Goal: Task Accomplishment & Management: Use online tool/utility

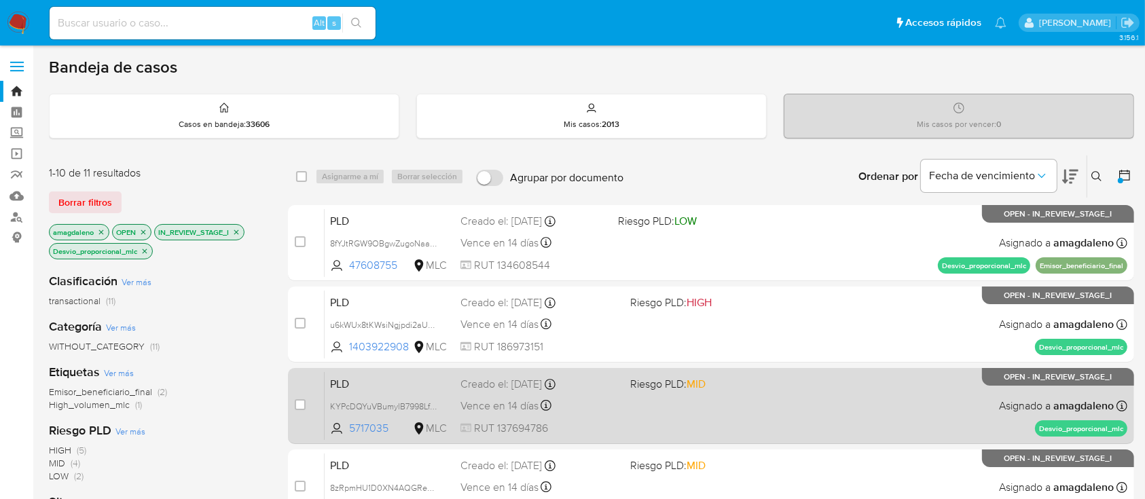
click at [687, 418] on div "PLD KYPcDQYuVBumylB7998LfbqG 5717035 MLC Riesgo PLD: MID Creado el: 12/06/2025 …" at bounding box center [726, 405] width 803 height 69
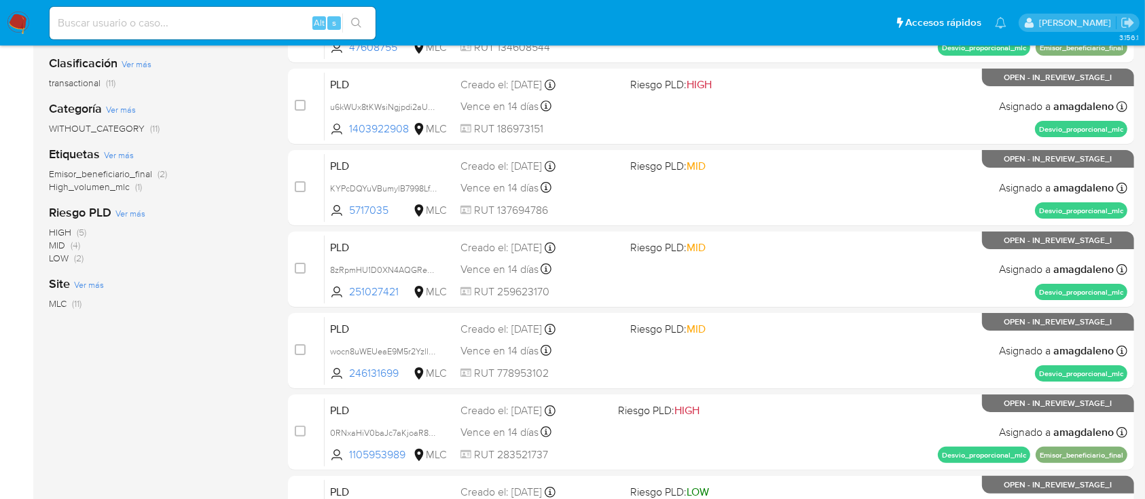
scroll to position [239, 0]
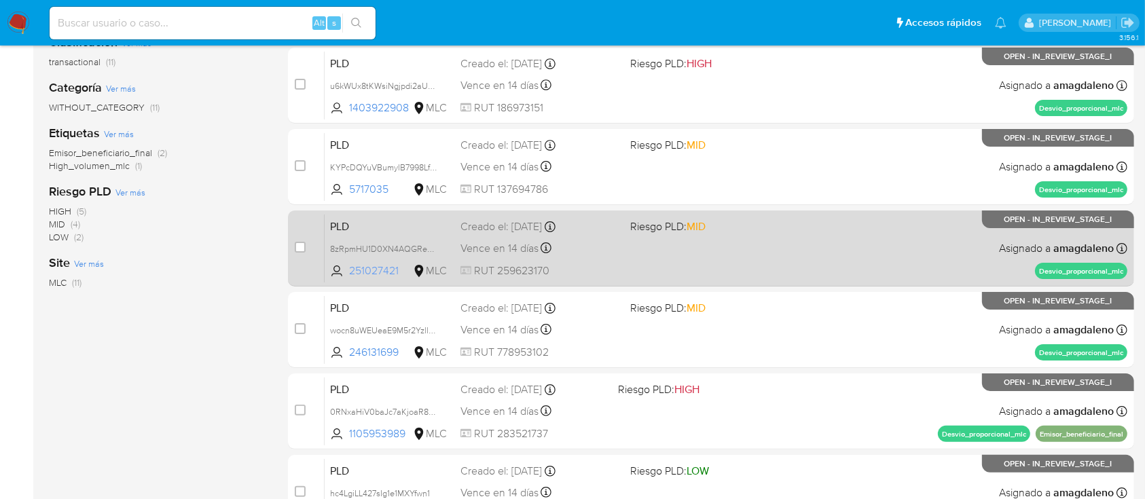
click at [358, 267] on span "251027421" at bounding box center [379, 270] width 61 height 15
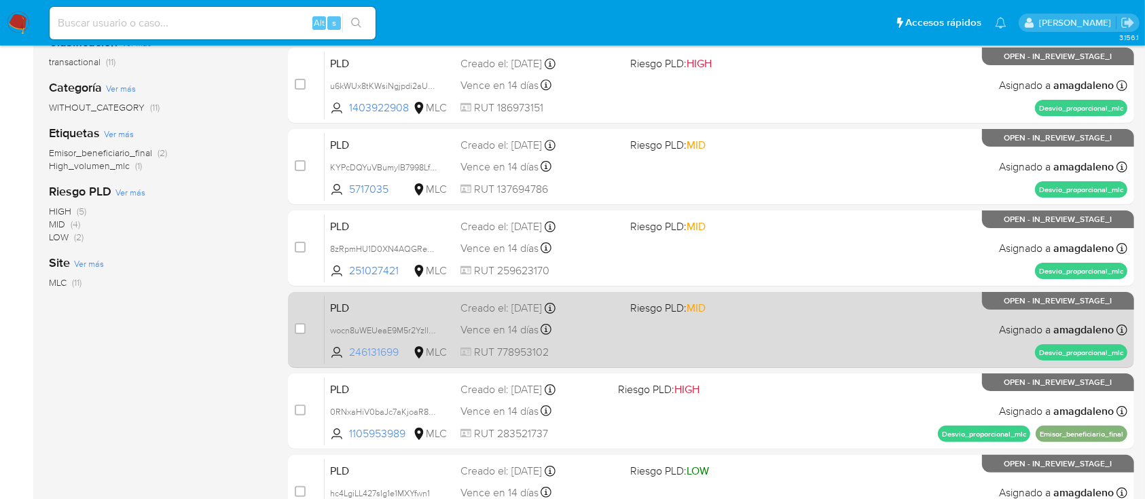
click at [374, 353] on span "246131699" at bounding box center [379, 352] width 61 height 15
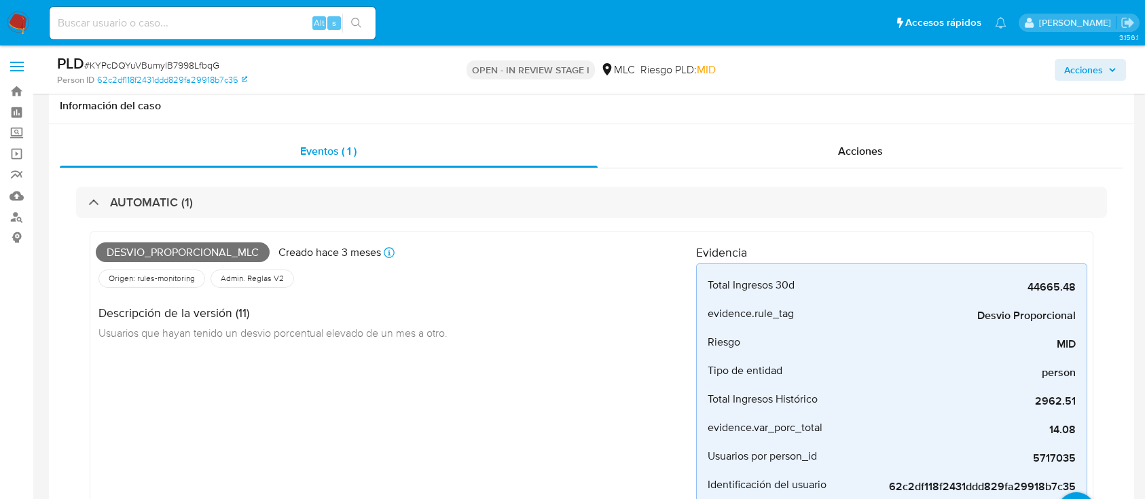
select select "10"
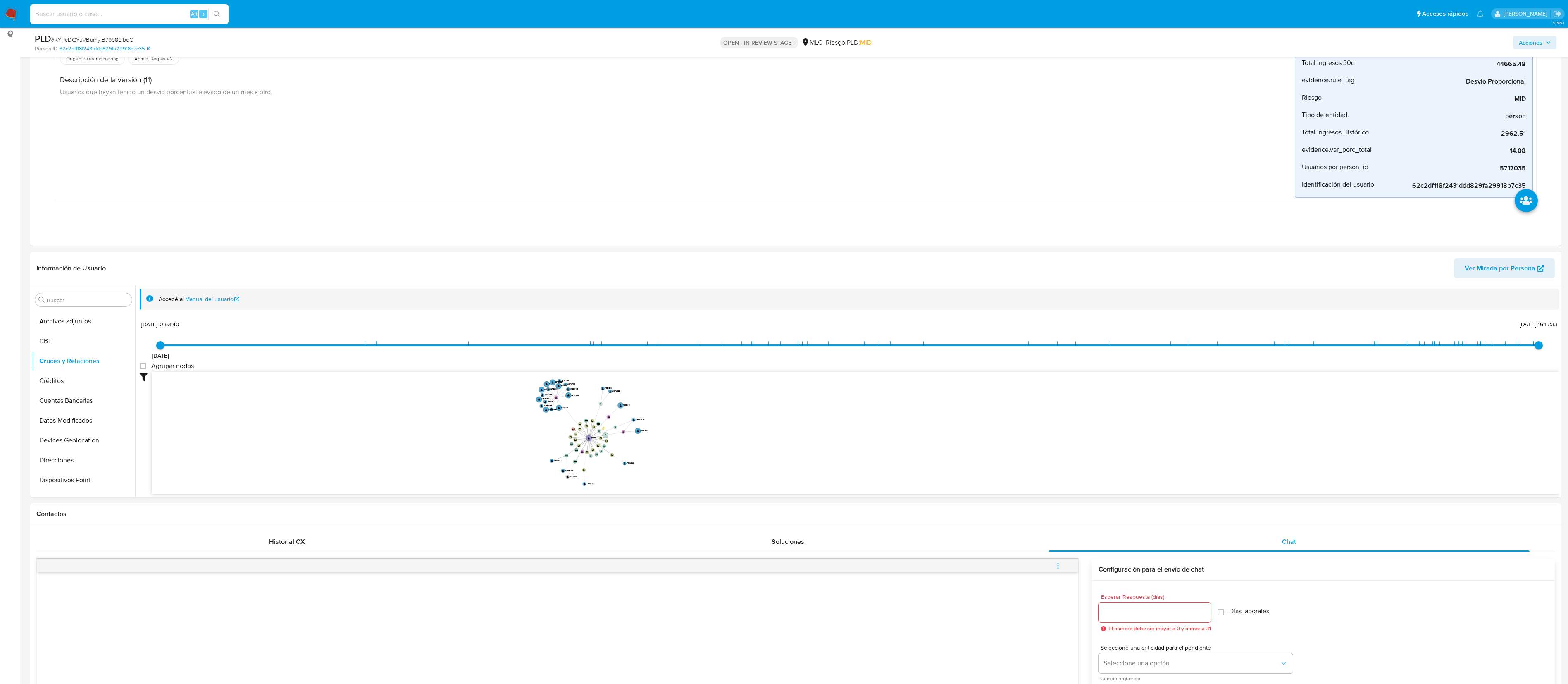
scroll to position [118, 0]
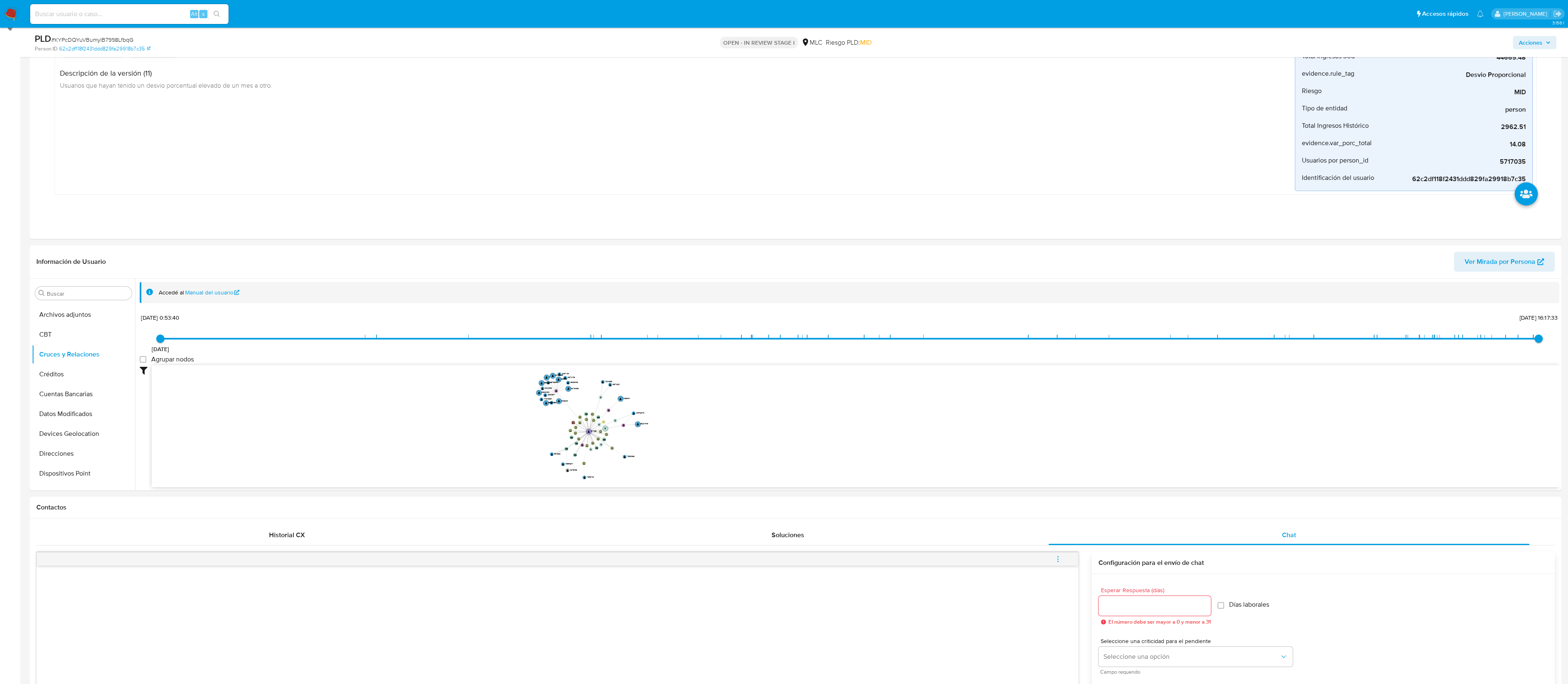
drag, startPoint x: 132, startPoint y: 373, endPoint x: 106, endPoint y: 580, distance: 208.6
drag, startPoint x: 135, startPoint y: 370, endPoint x: 121, endPoint y: 488, distance: 118.8
click at [121, 303] on div "Buscar Anticipos de dinero Archivos adjuntos CBT Cruces y Relaciones Créditos C…" at bounding box center [795, 385] width 1527 height 212
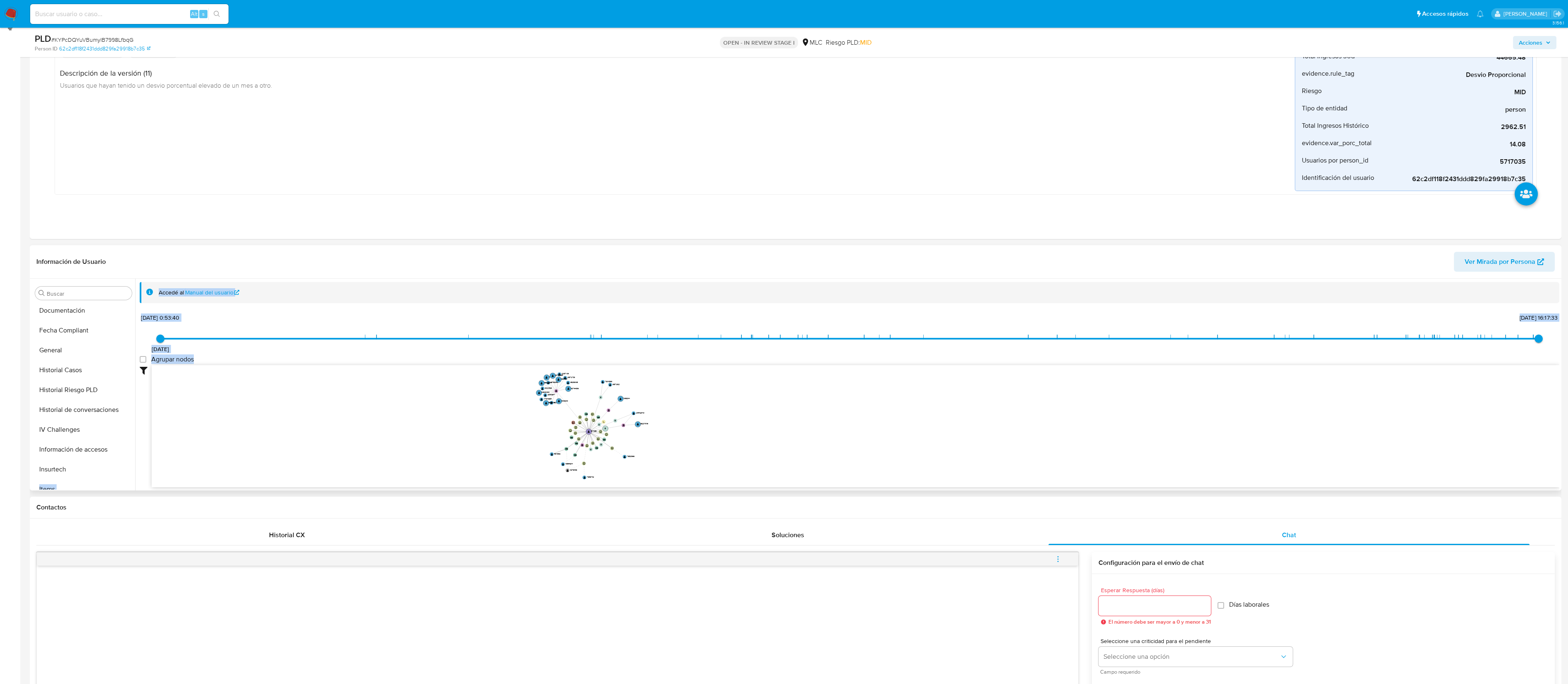
drag, startPoint x: 132, startPoint y: 435, endPoint x: 134, endPoint y: 487, distance: 52.0
click at [134, 303] on ul "Anticipos de dinero Archivos adjuntos CBT Cruces y Relaciones Créditos Cuentas …" at bounding box center [83, 397] width 103 height 186
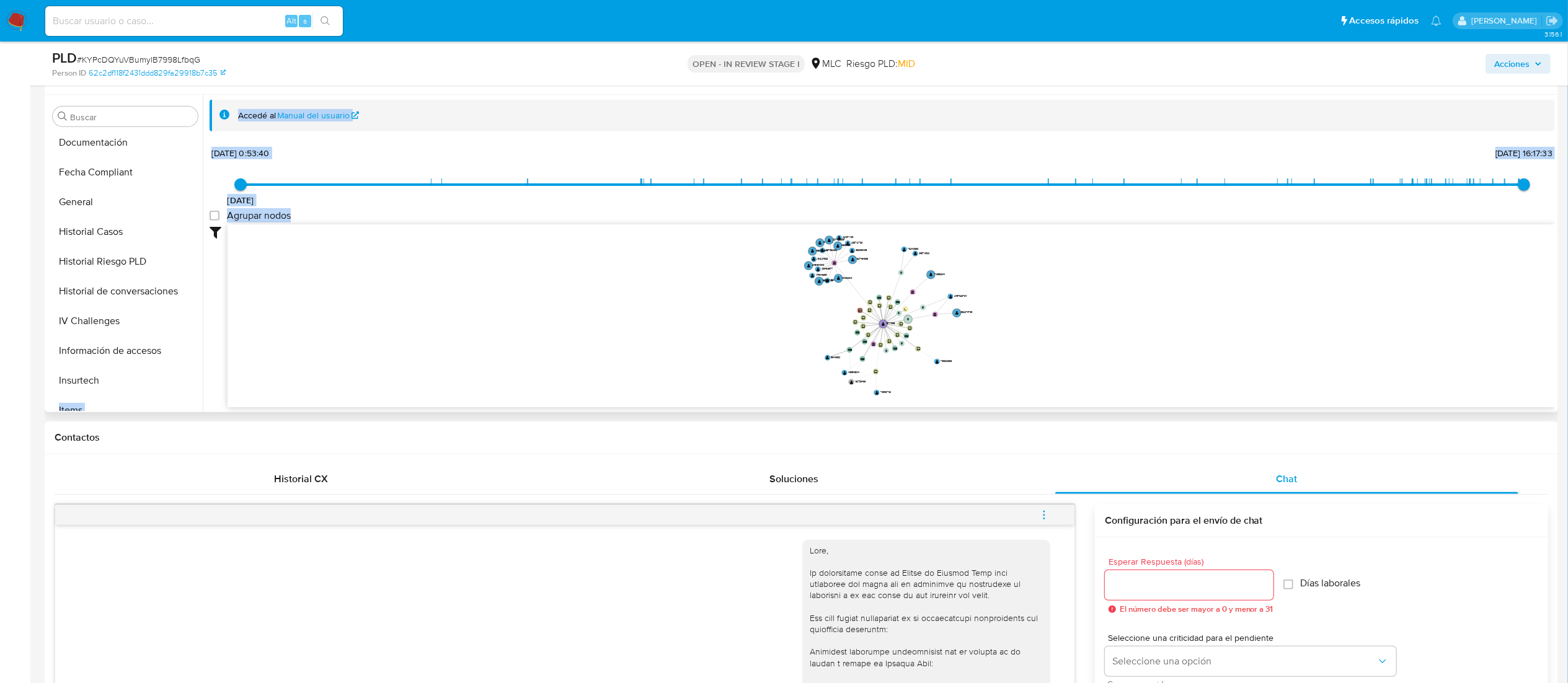
scroll to position [524, 0]
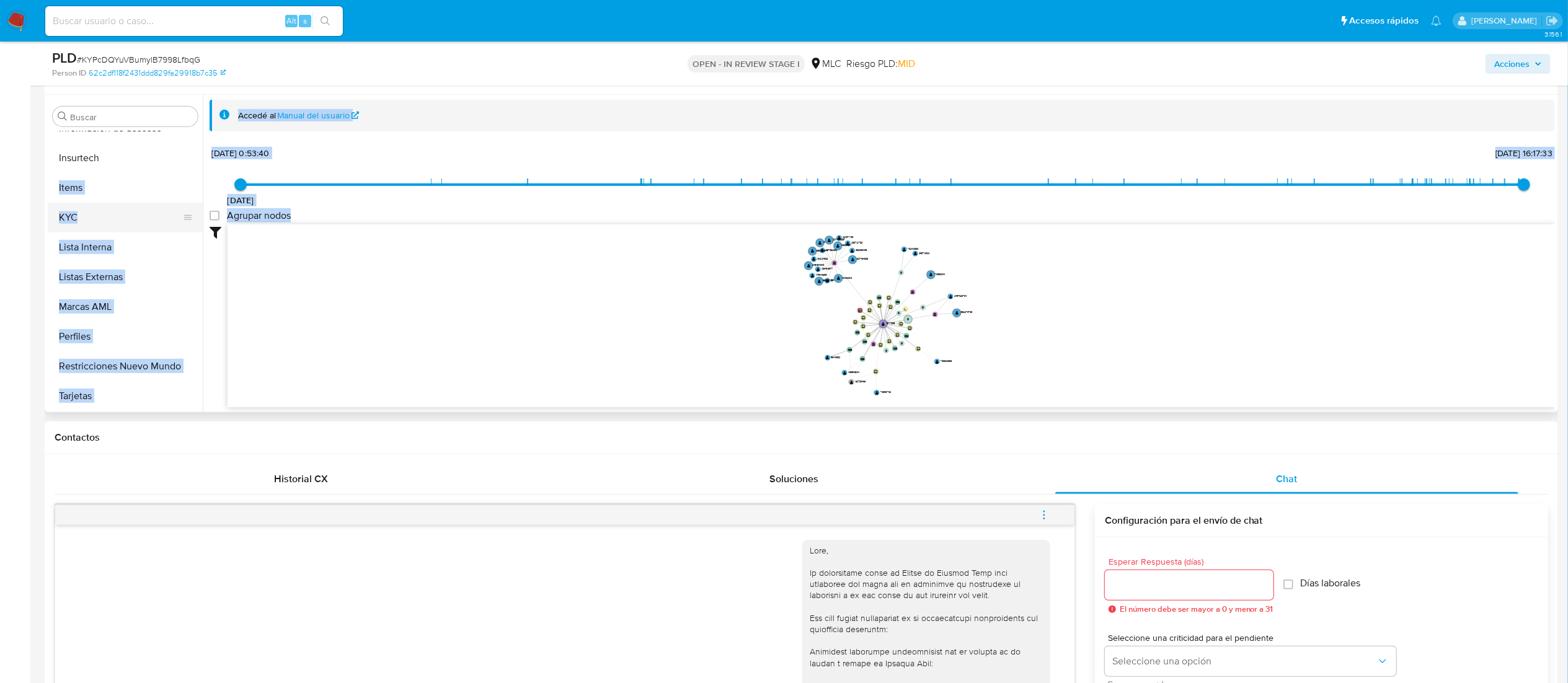
click at [130, 212] on button "KYC" at bounding box center [120, 217] width 145 height 30
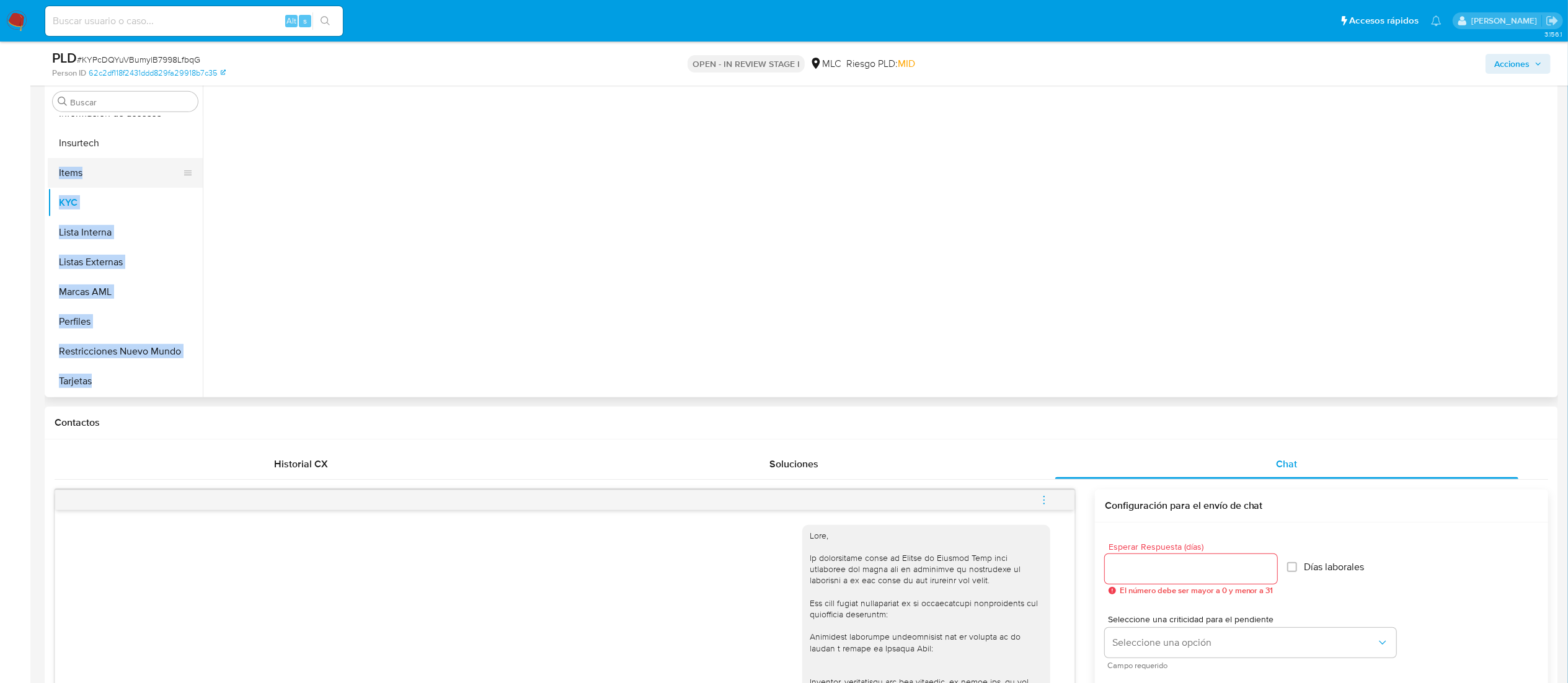
click at [80, 180] on button "Items" at bounding box center [120, 173] width 145 height 30
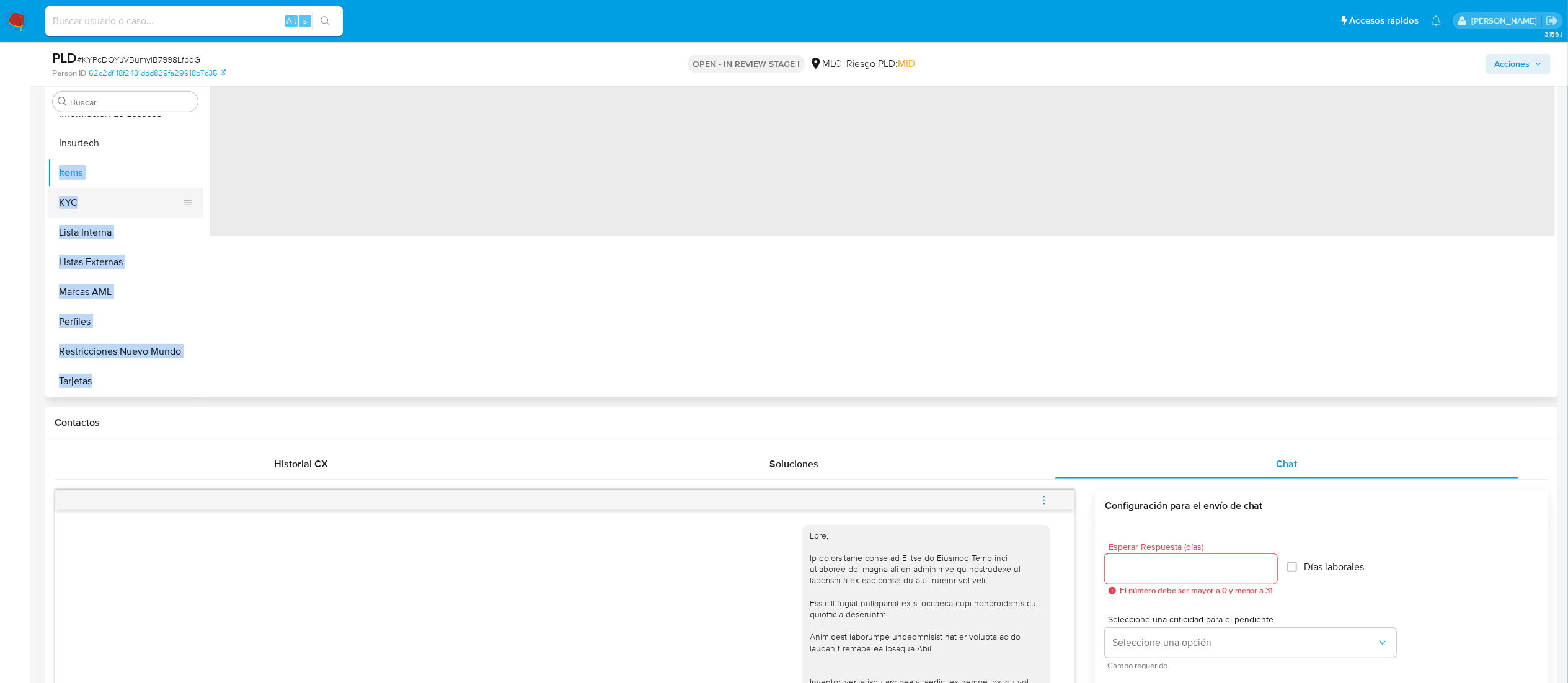
click at [82, 207] on button "KYC" at bounding box center [120, 203] width 145 height 30
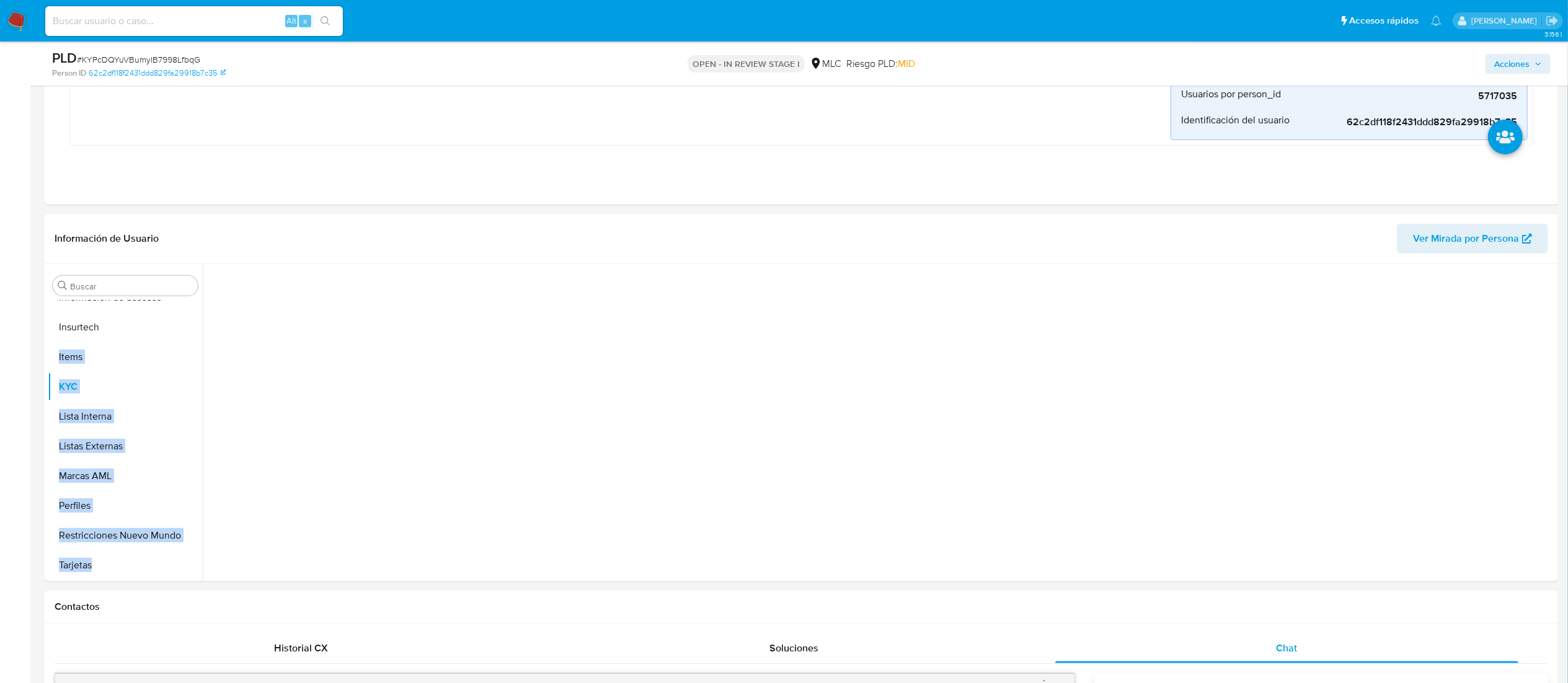
scroll to position [327, 0]
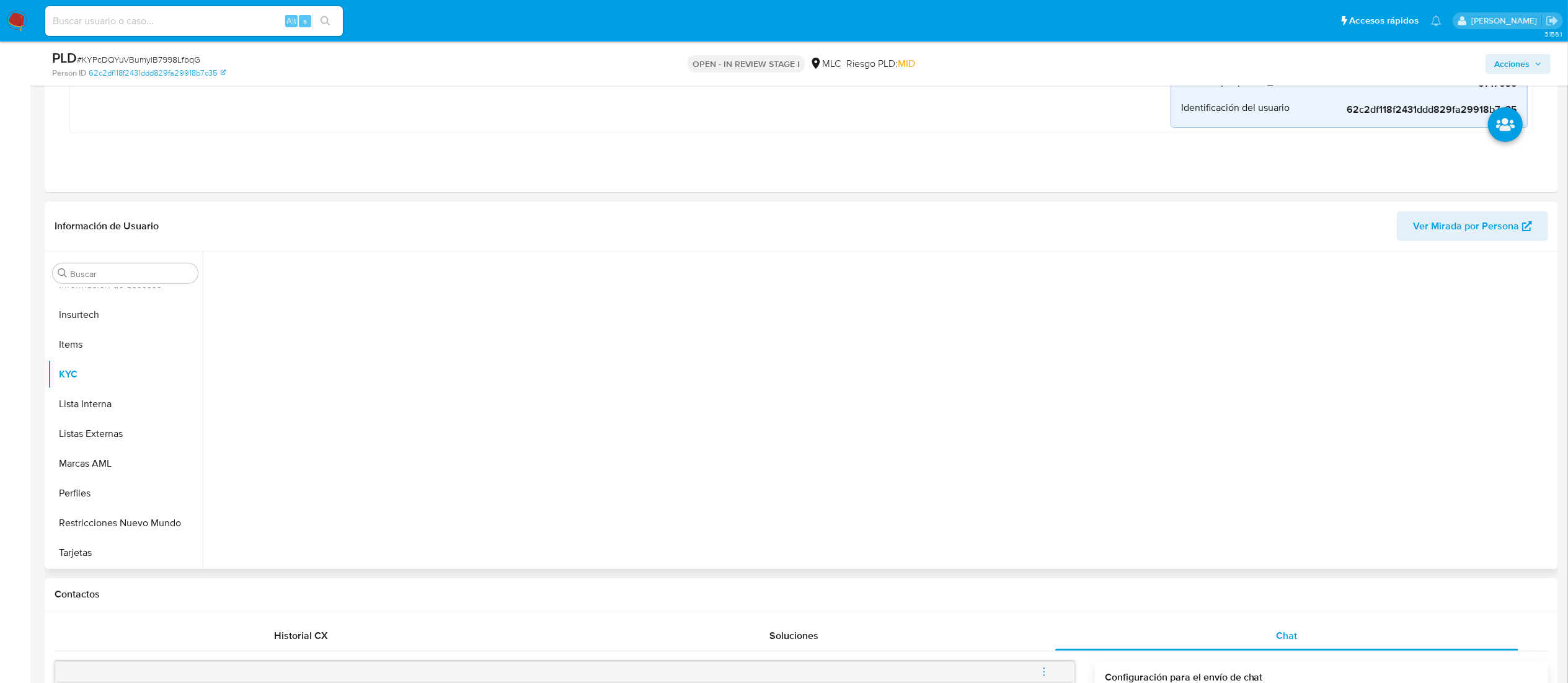
click at [752, 455] on div at bounding box center [881, 407] width 1345 height 311
click at [73, 376] on button "KYC" at bounding box center [120, 374] width 145 height 30
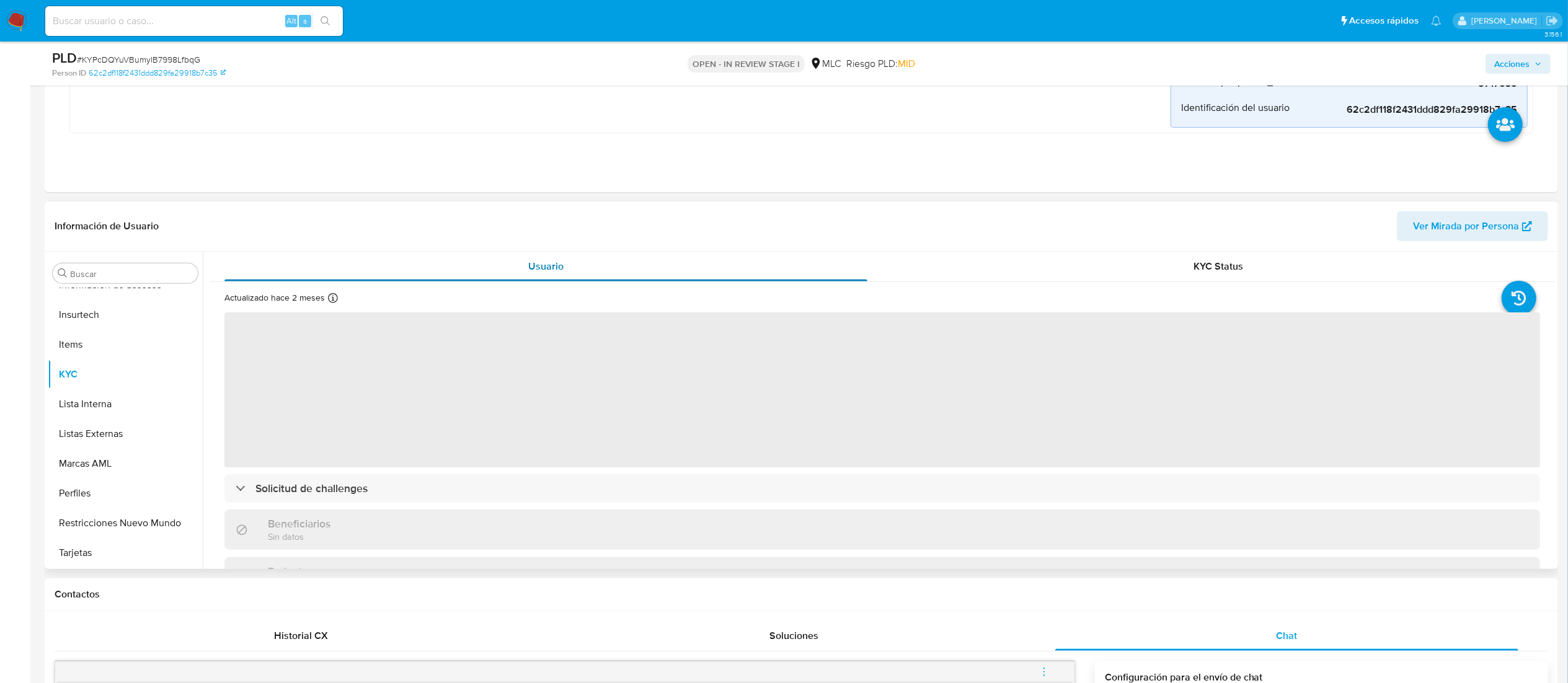
click at [609, 264] on div "Usuario" at bounding box center [546, 267] width 643 height 30
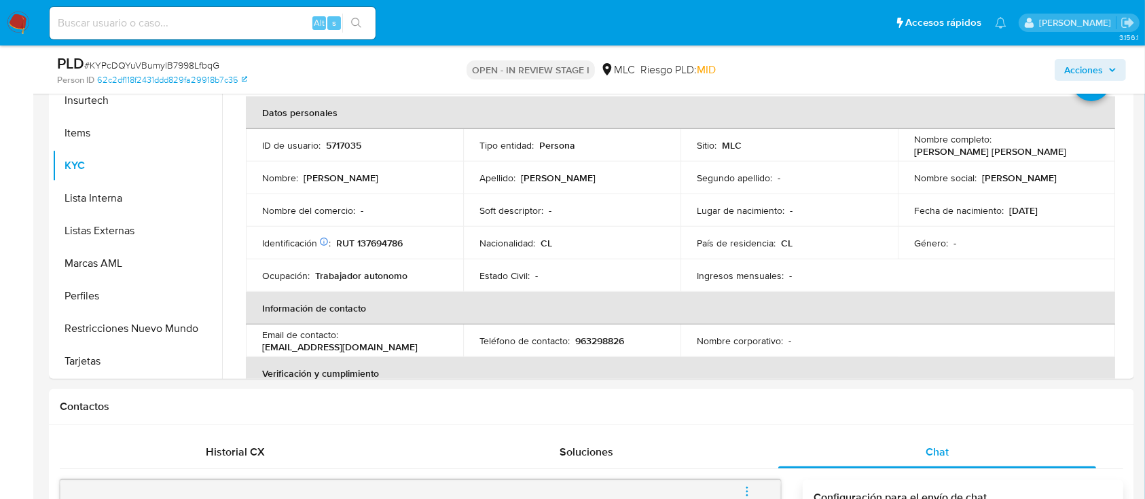
scroll to position [610, 0]
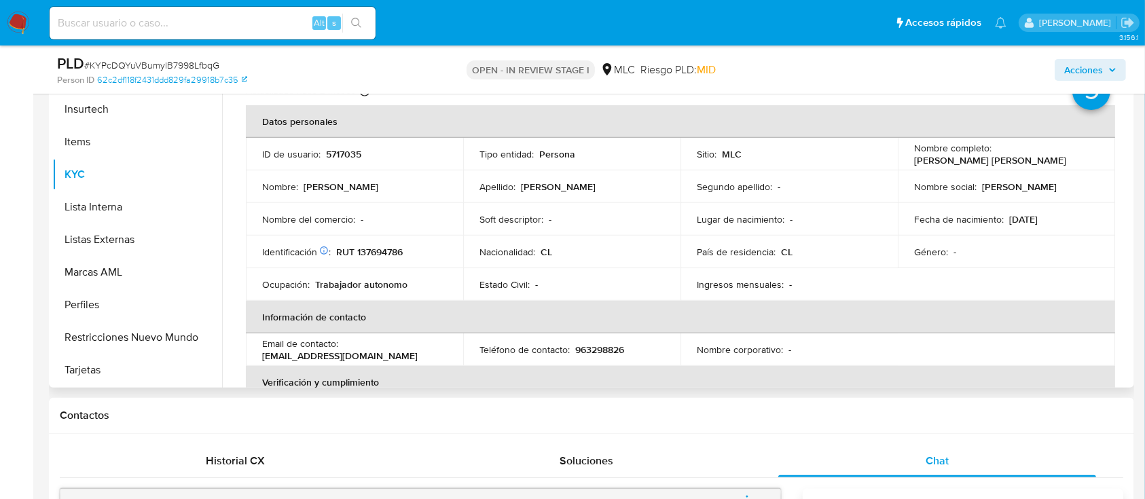
click at [382, 256] on p "RUT 137694786" at bounding box center [369, 252] width 67 height 12
copy p "137694786"
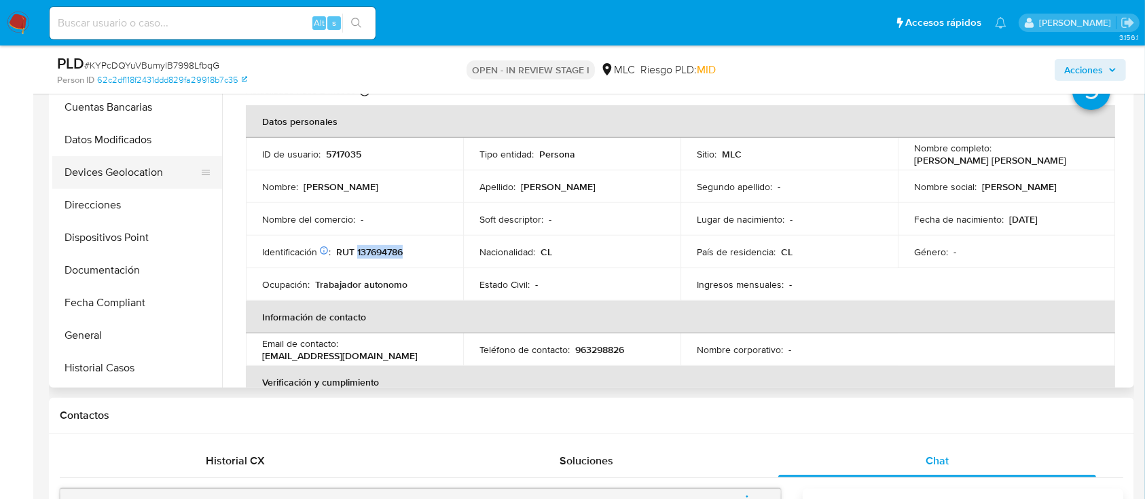
scroll to position [158, 0]
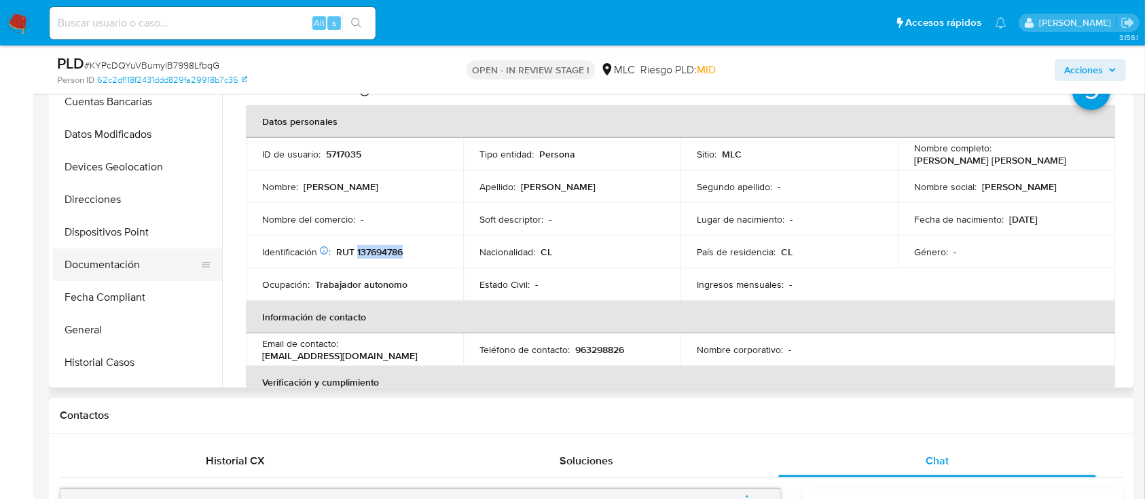
click at [152, 274] on button "Documentación" at bounding box center [131, 265] width 159 height 33
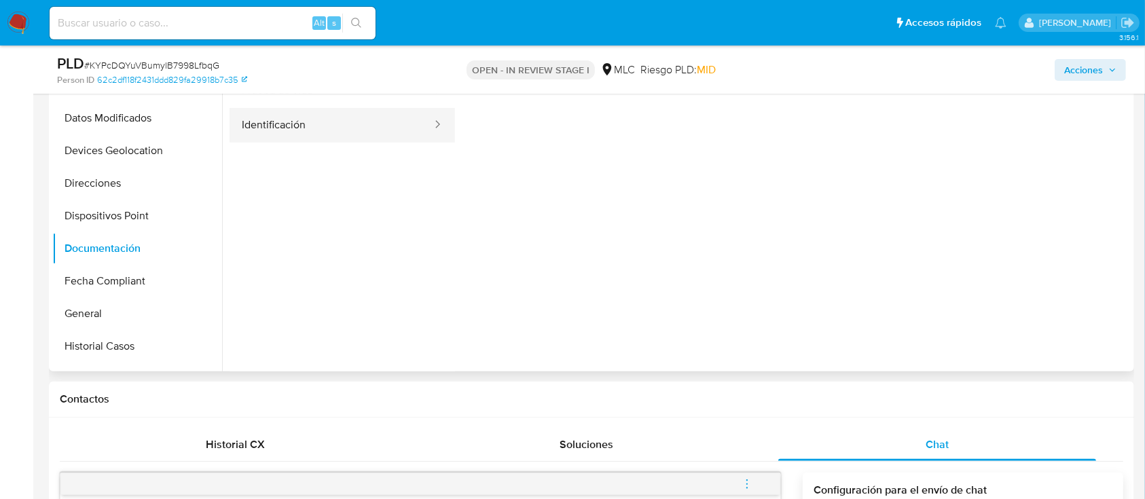
click at [320, 128] on button "Identificación" at bounding box center [331, 125] width 204 height 35
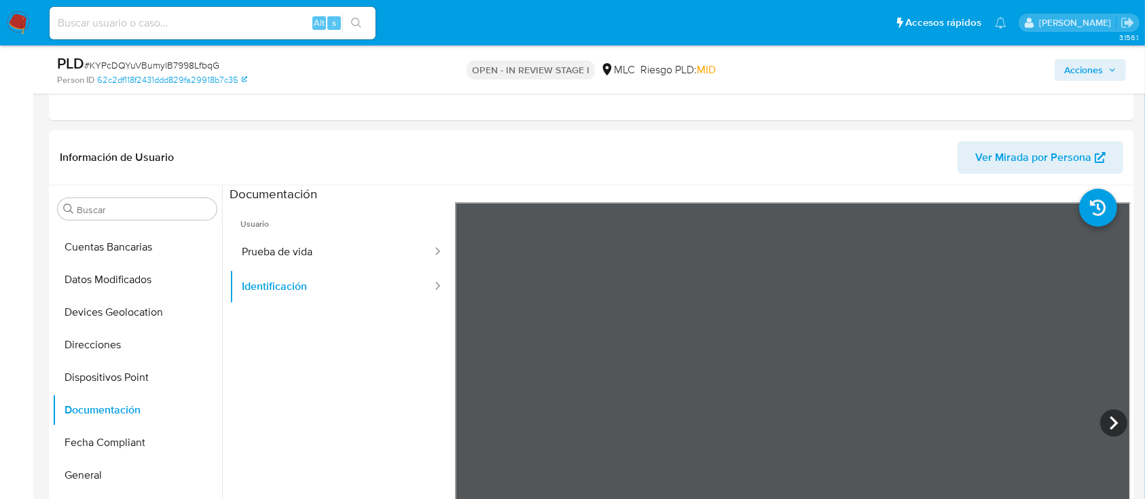
scroll to position [453, 0]
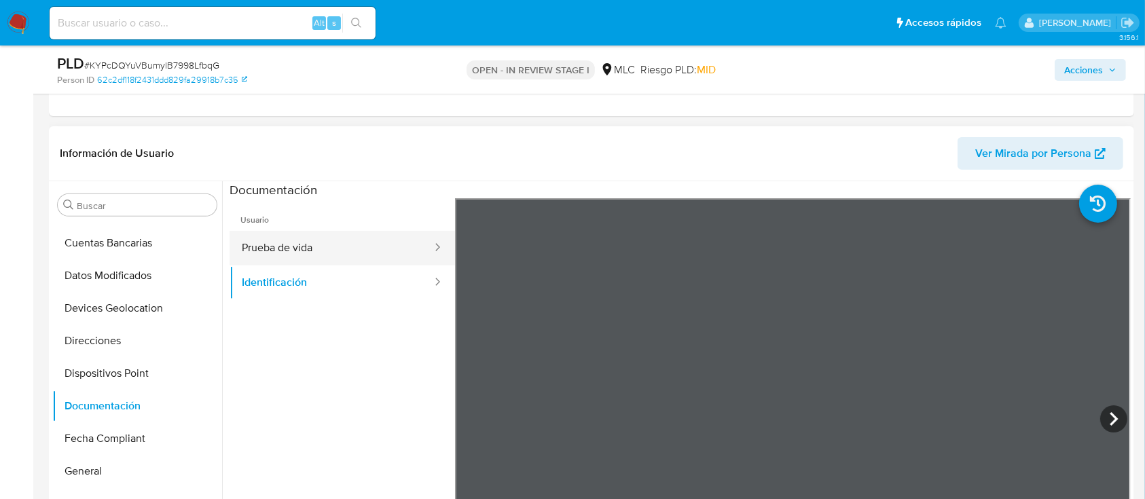
click at [294, 258] on button "Prueba de vida" at bounding box center [331, 248] width 204 height 35
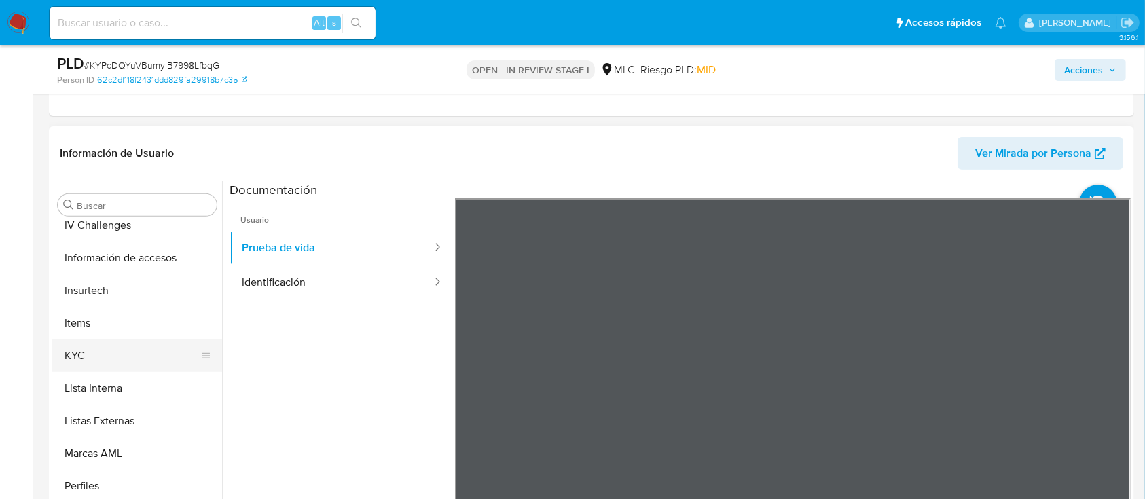
scroll to position [523, 0]
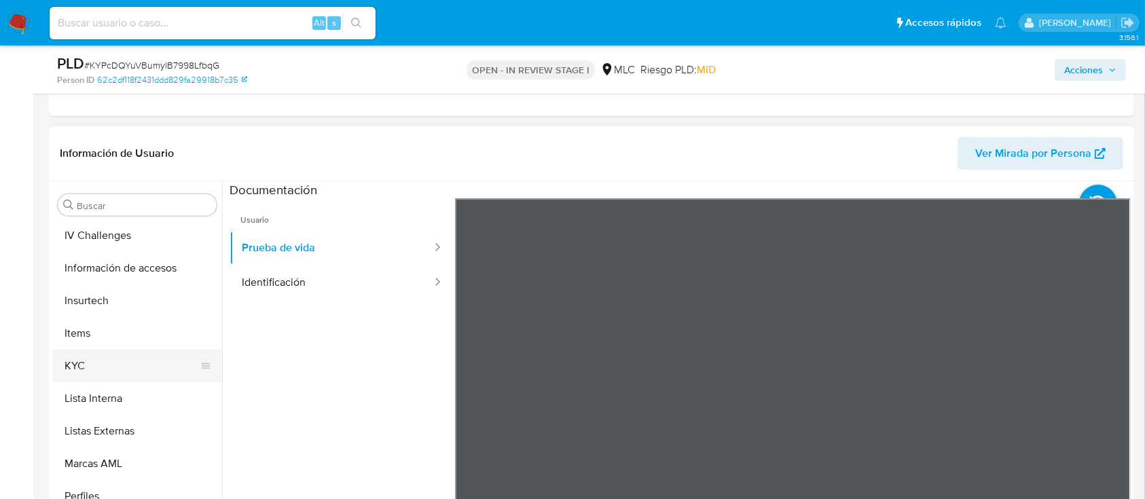
click at [161, 355] on button "KYC" at bounding box center [131, 366] width 159 height 33
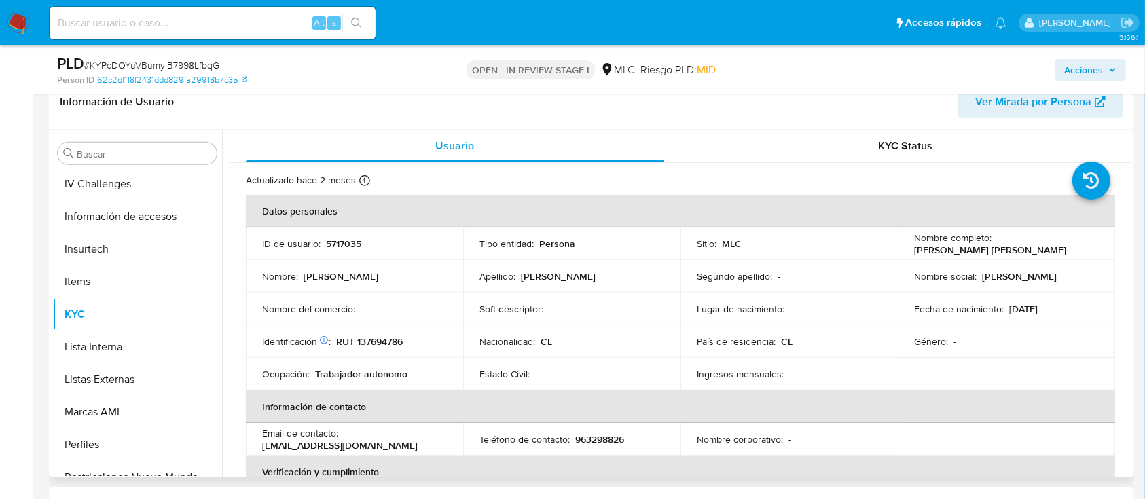
scroll to position [0, 0]
click at [160, 208] on button "Archivos adjuntos" at bounding box center [131, 218] width 159 height 33
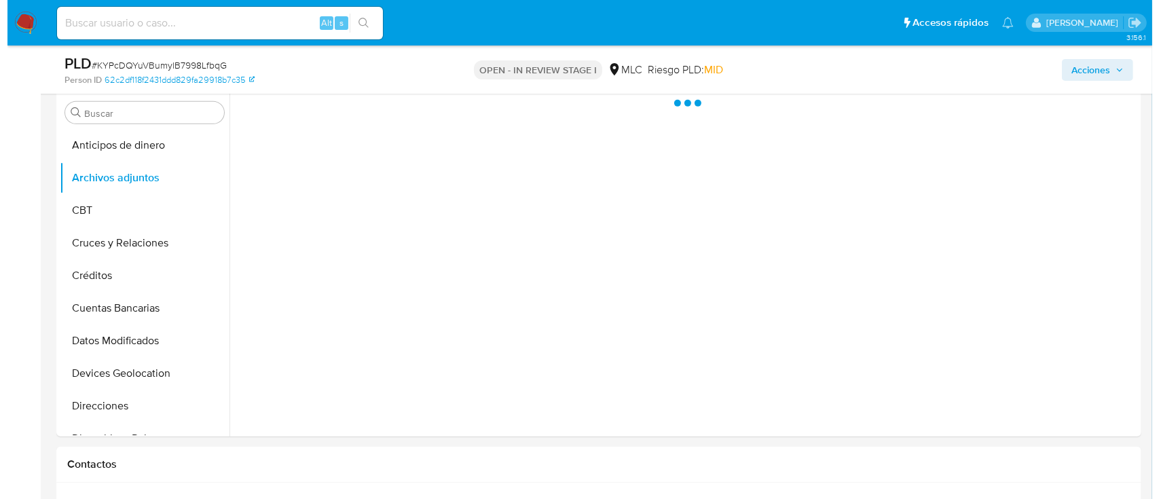
scroll to position [504, 0]
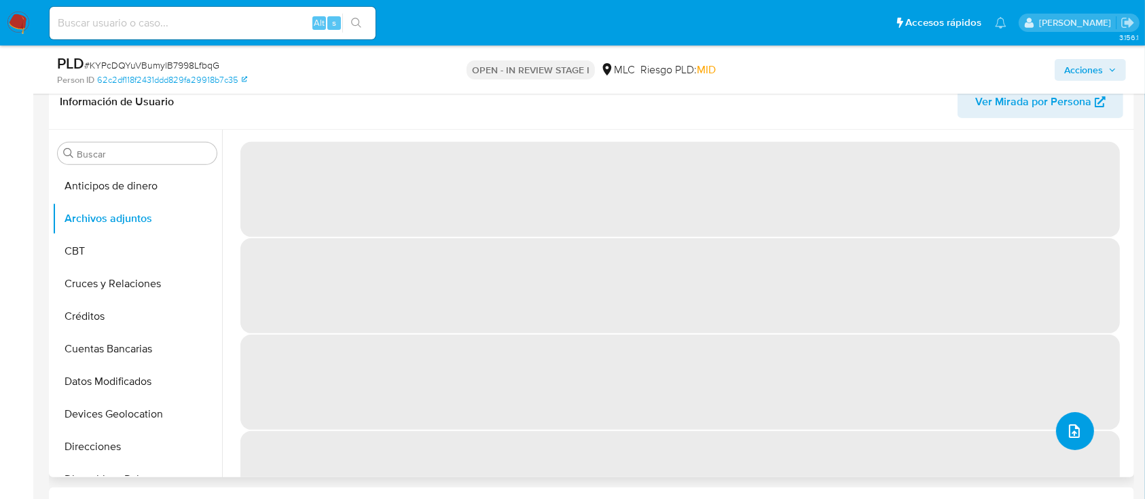
click at [1059, 422] on button "upload-file" at bounding box center [1075, 431] width 38 height 38
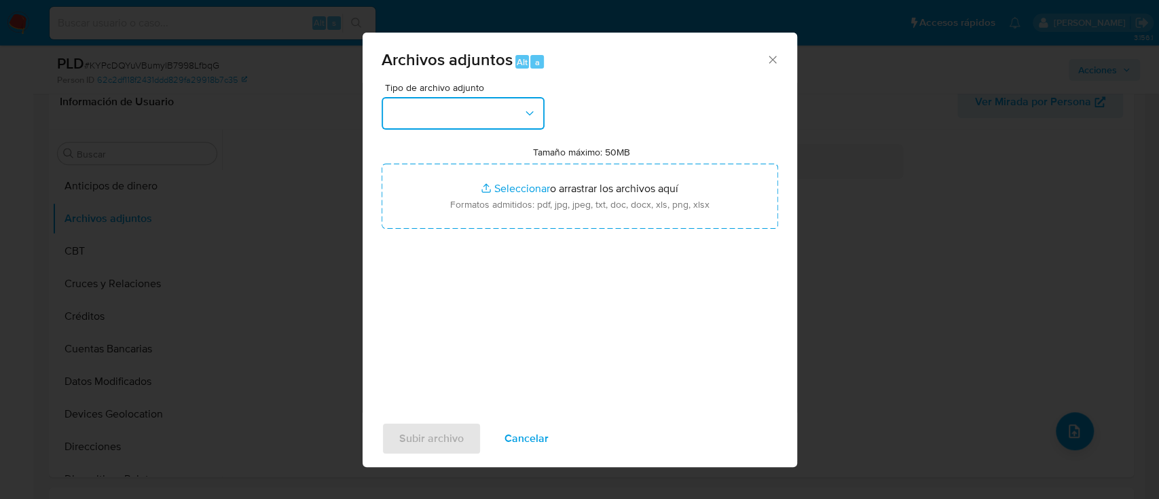
click at [418, 119] on button "button" at bounding box center [463, 113] width 163 height 33
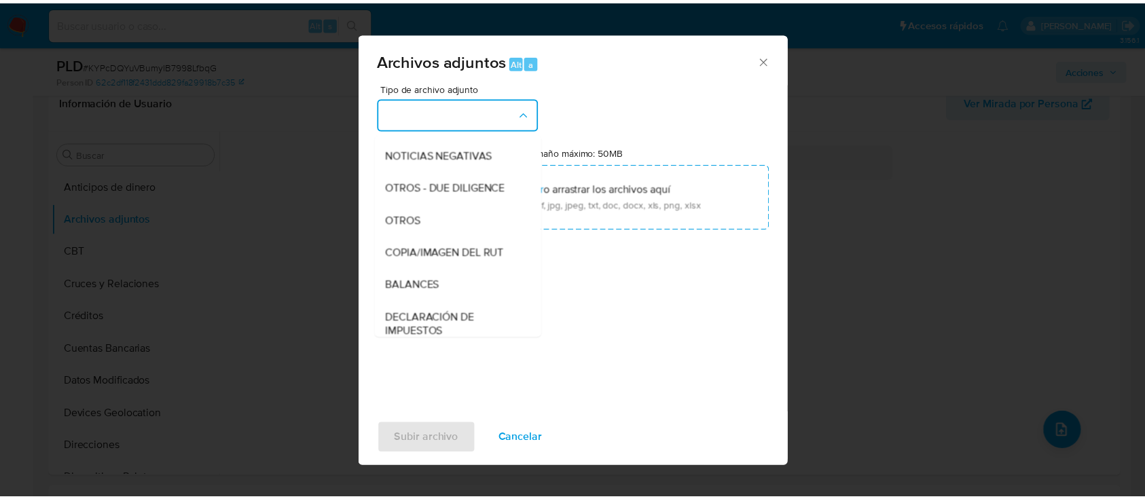
scroll to position [156, 0]
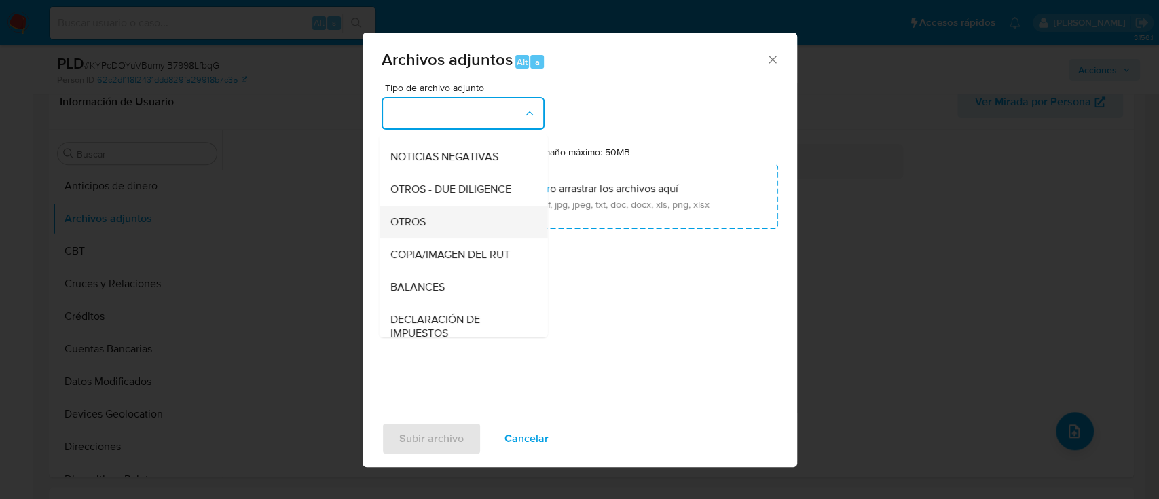
click at [495, 222] on div "OTROS" at bounding box center [459, 222] width 139 height 33
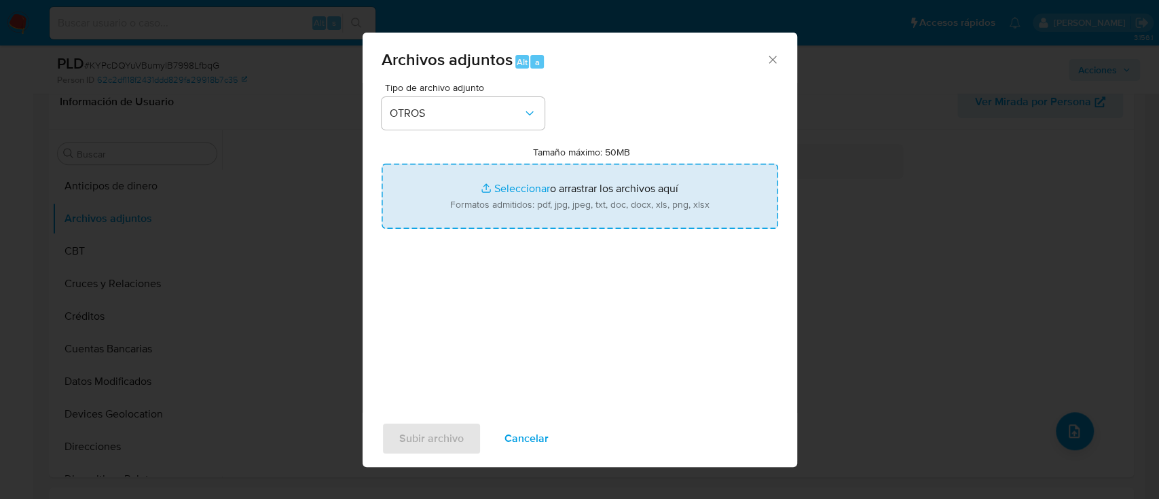
click at [523, 194] on input "Tamaño máximo: 50MB Seleccionar archivos" at bounding box center [580, 196] width 397 height 65
click at [515, 191] on input "Tamaño máximo: 50MB Seleccionar archivos" at bounding box center [580, 196] width 397 height 65
click at [523, 183] on input "Tamaño máximo: 50MB Seleccionar archivos" at bounding box center [580, 196] width 397 height 65
type input "C:\fakepath\5717035 - 27_08_2025.xlsx"
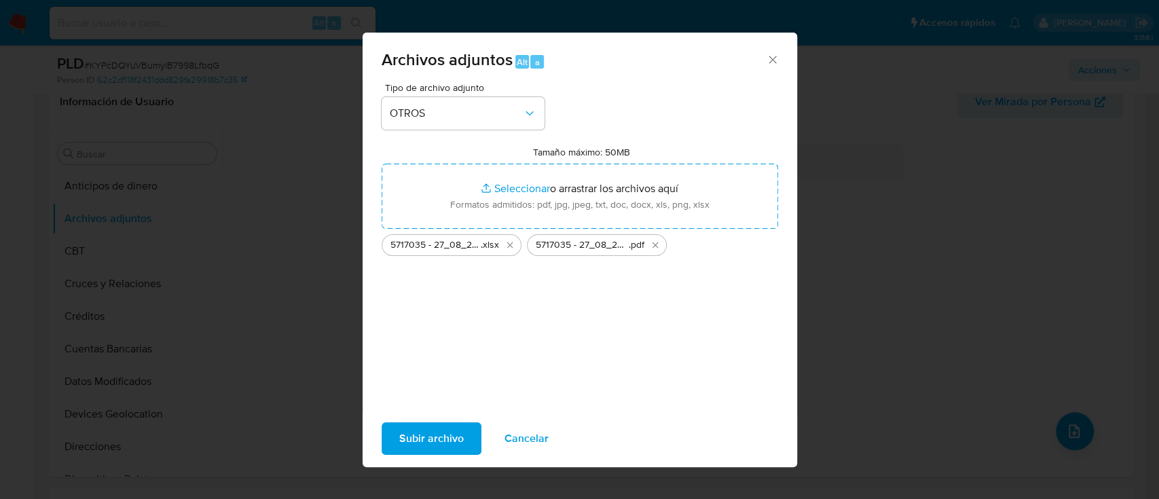
click at [451, 435] on span "Subir archivo" at bounding box center [431, 439] width 65 height 30
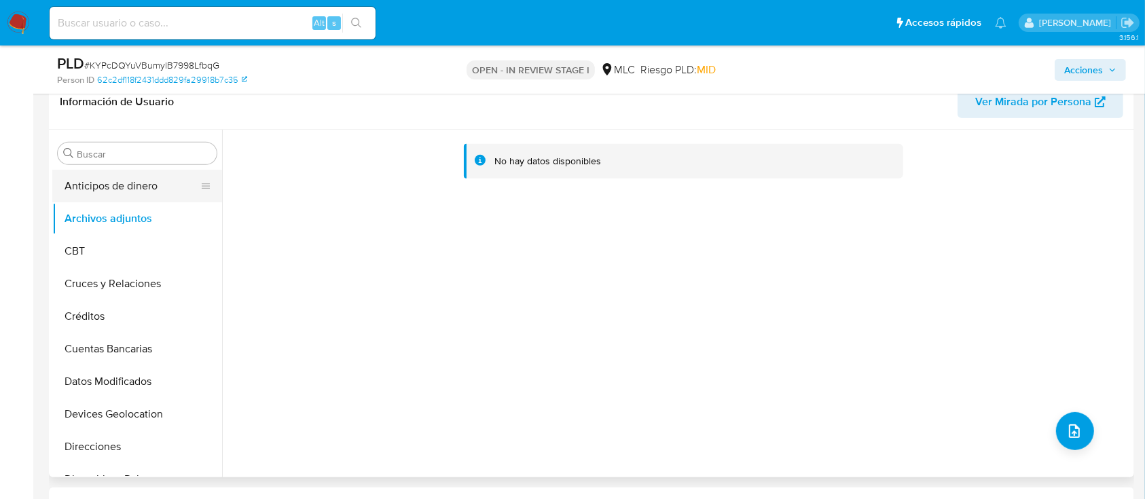
click at [95, 194] on button "Anticipos de dinero" at bounding box center [131, 186] width 159 height 33
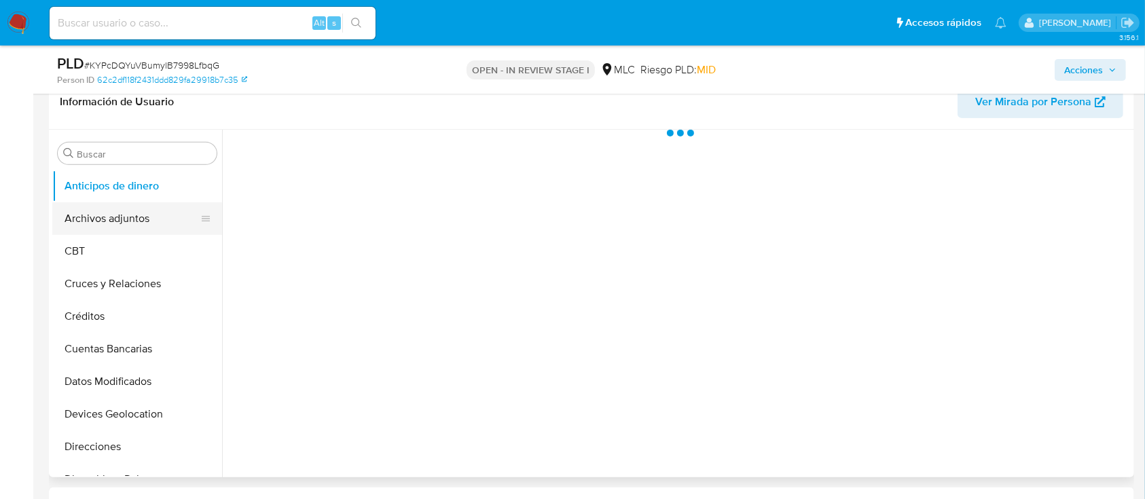
click at [97, 214] on button "Archivos adjuntos" at bounding box center [131, 218] width 159 height 33
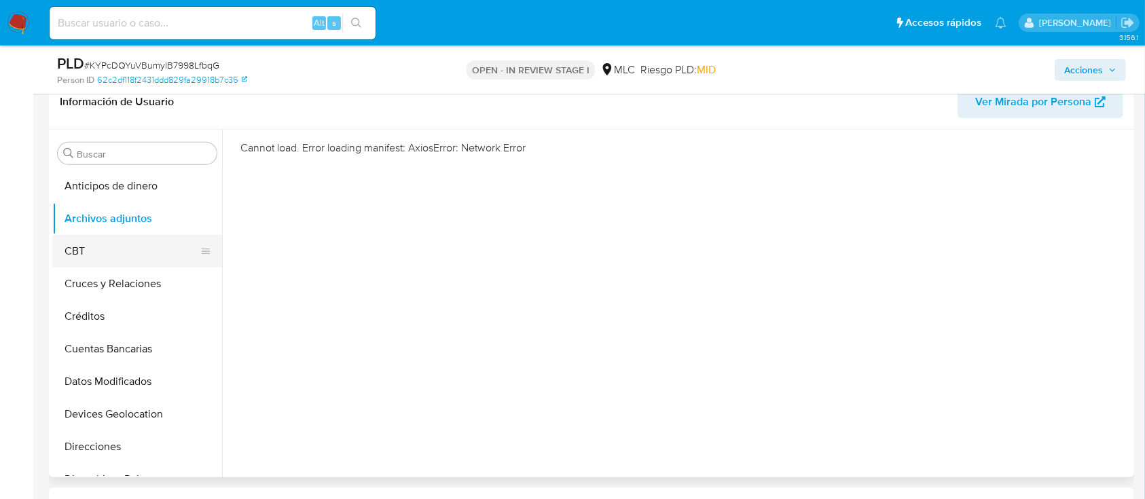
click at [148, 236] on button "CBT" at bounding box center [131, 251] width 159 height 33
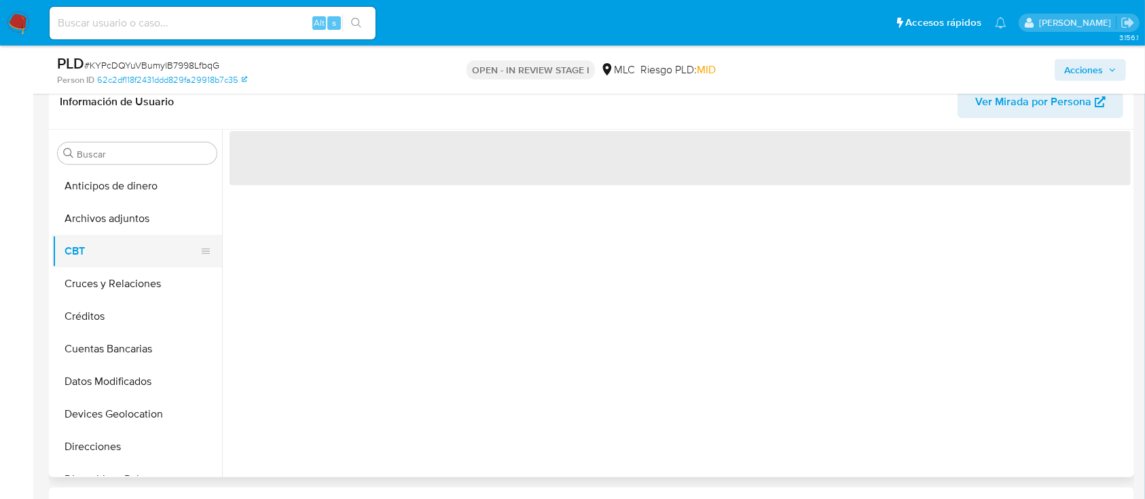
click at [146, 261] on button "CBT" at bounding box center [131, 251] width 159 height 33
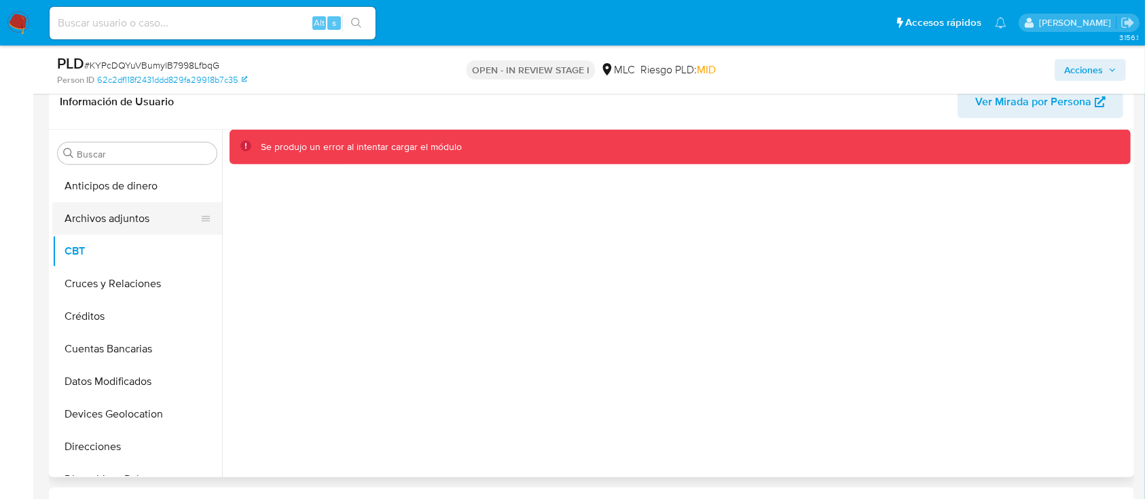
click at [149, 213] on button "Archivos adjuntos" at bounding box center [131, 218] width 159 height 33
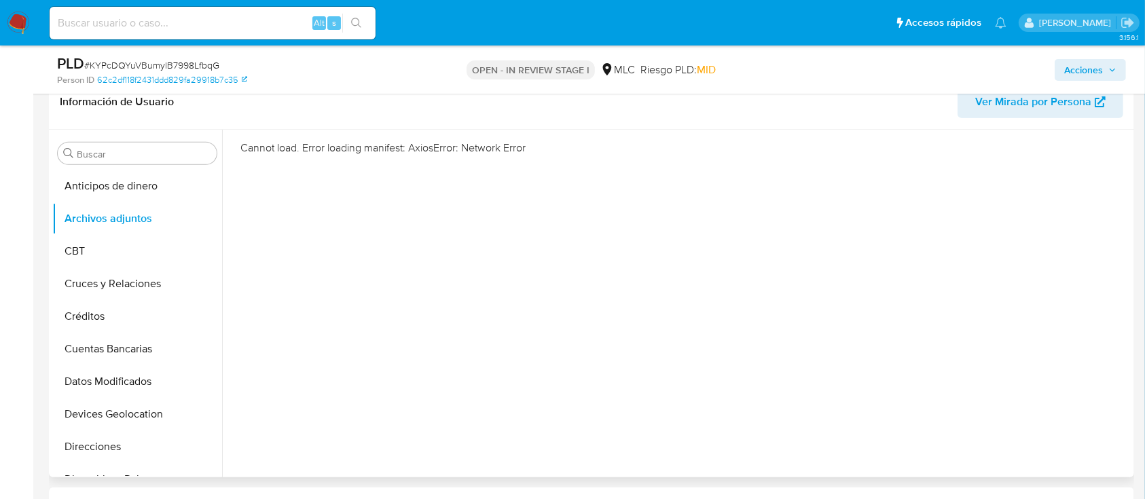
click at [674, 317] on div "Cannot load. Error loading manifest: AxiosError: Network Error" at bounding box center [676, 304] width 908 height 348
click at [254, 194] on div "Cannot load. Error loading manifest: AxiosError: Network Error" at bounding box center [676, 304] width 908 height 348
click at [109, 182] on button "Anticipos de dinero" at bounding box center [131, 186] width 159 height 33
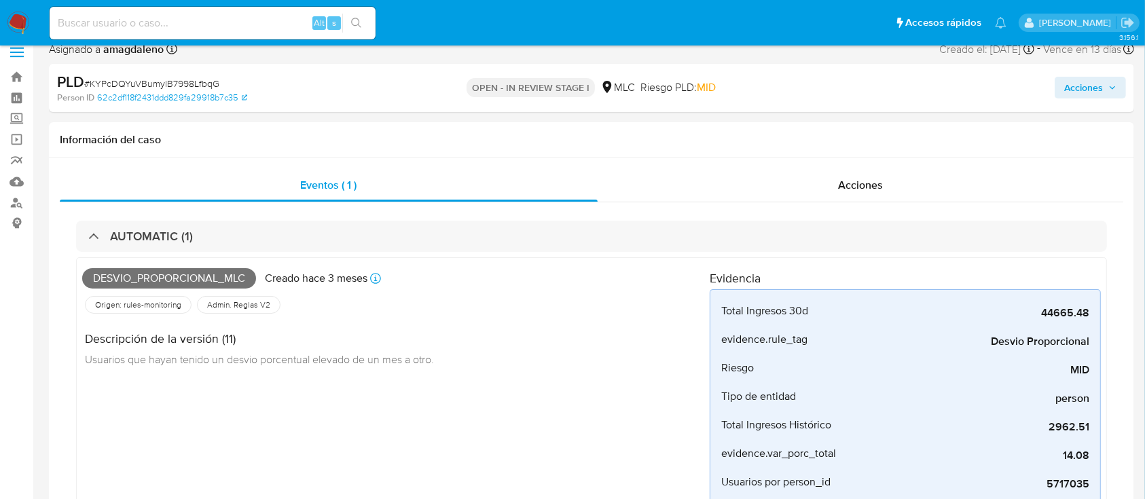
scroll to position [0, 0]
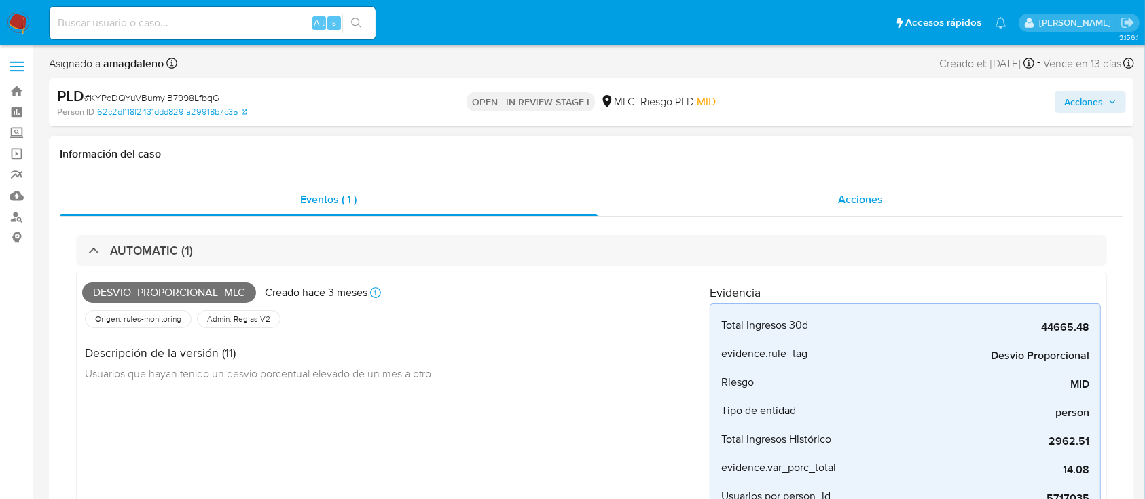
click at [912, 187] on div "Acciones" at bounding box center [860, 199] width 526 height 33
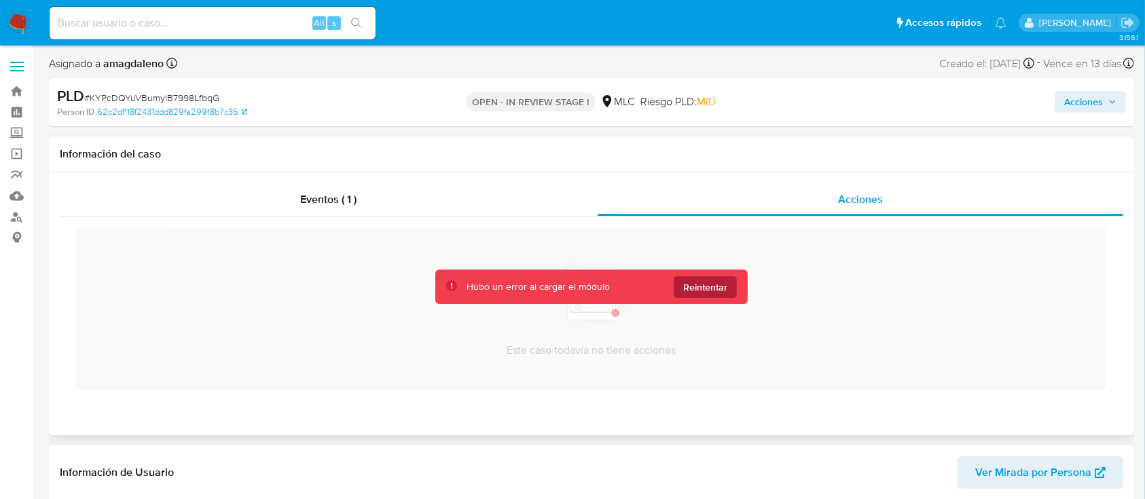
click at [697, 296] on span "Reintentar" at bounding box center [705, 287] width 44 height 22
click at [228, 301] on div "Este caso todavía no tiene acciones" at bounding box center [591, 308] width 1031 height 163
click at [502, 215] on div "Eventos ( 1 )" at bounding box center [329, 199] width 538 height 33
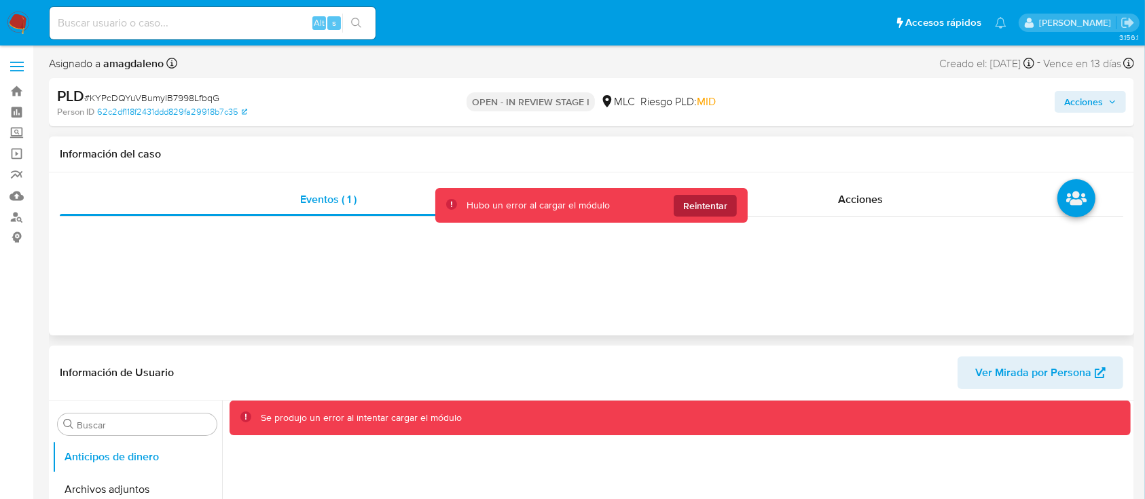
click at [699, 206] on span "Reintentar" at bounding box center [705, 206] width 44 height 22
click at [805, 199] on div "Acciones" at bounding box center [860, 199] width 526 height 33
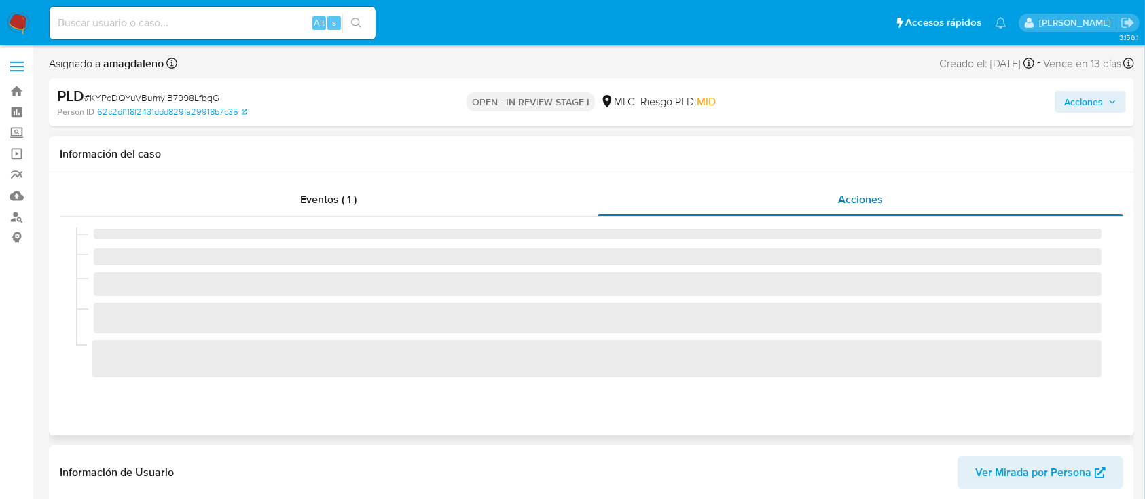
click at [665, 196] on div "Acciones" at bounding box center [860, 199] width 526 height 33
click at [526, 195] on div "Eventos ( 1 )" at bounding box center [329, 199] width 538 height 33
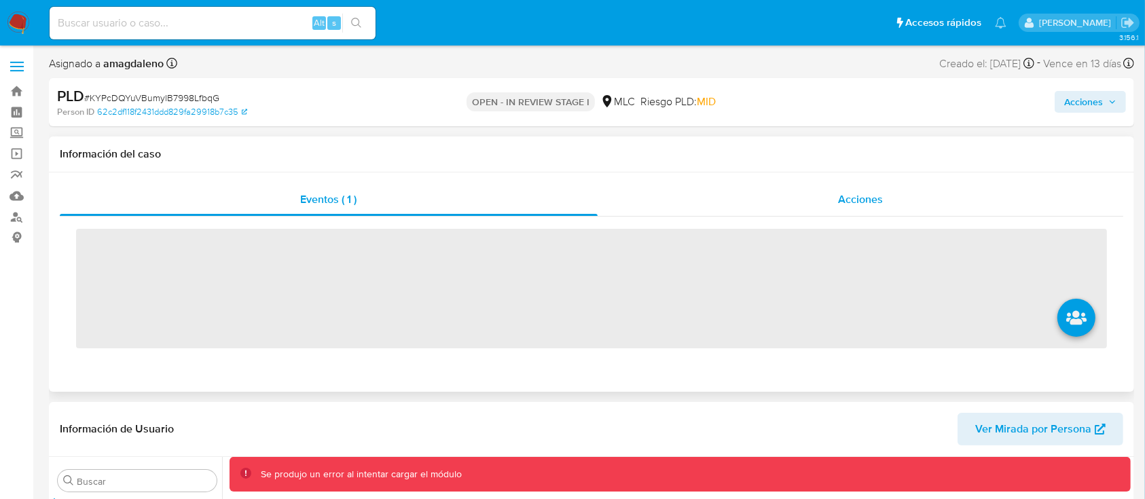
click at [669, 189] on div "Acciones" at bounding box center [860, 199] width 526 height 33
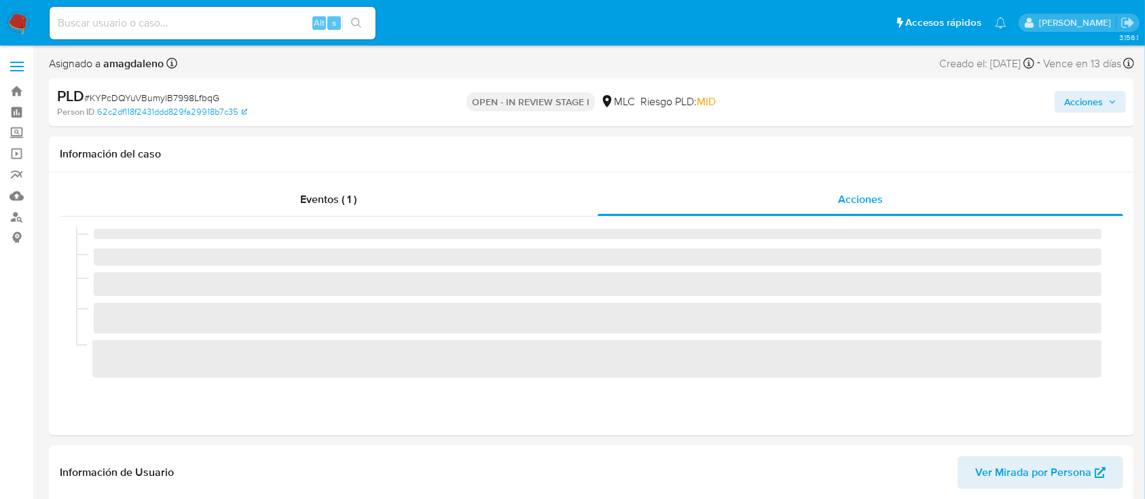
click at [331, 110] on div "Person ID 62c2df118f2431ddd829fa29918b7c35" at bounding box center [233, 112] width 352 height 12
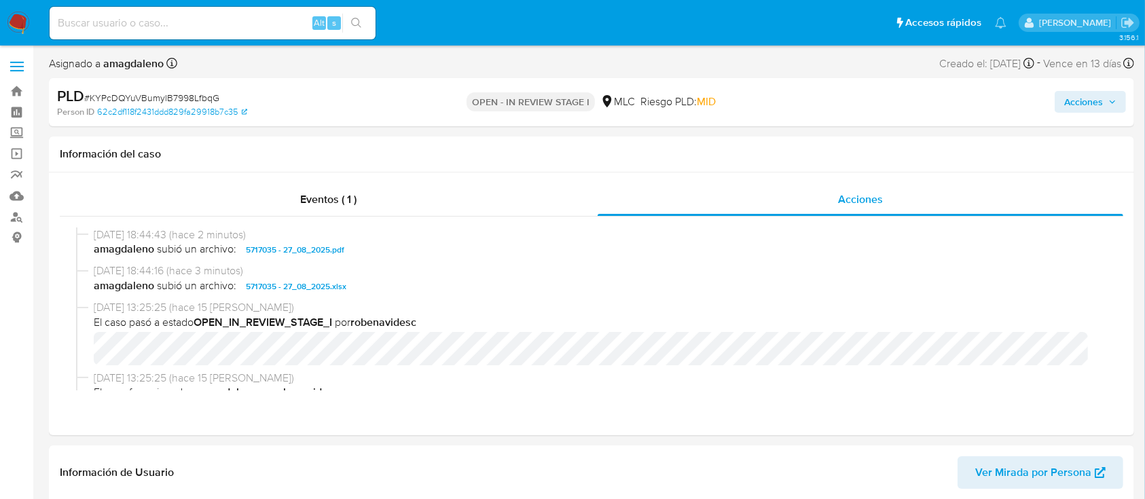
click at [1063, 103] on button "Acciones" at bounding box center [1089, 102] width 71 height 22
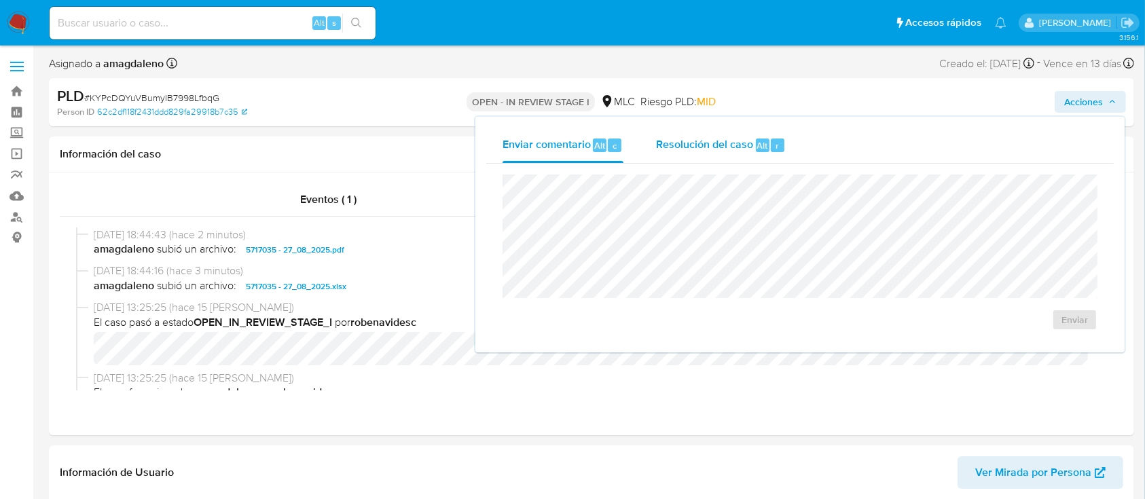
click at [669, 155] on div "Resolución del caso Alt r" at bounding box center [721, 145] width 130 height 35
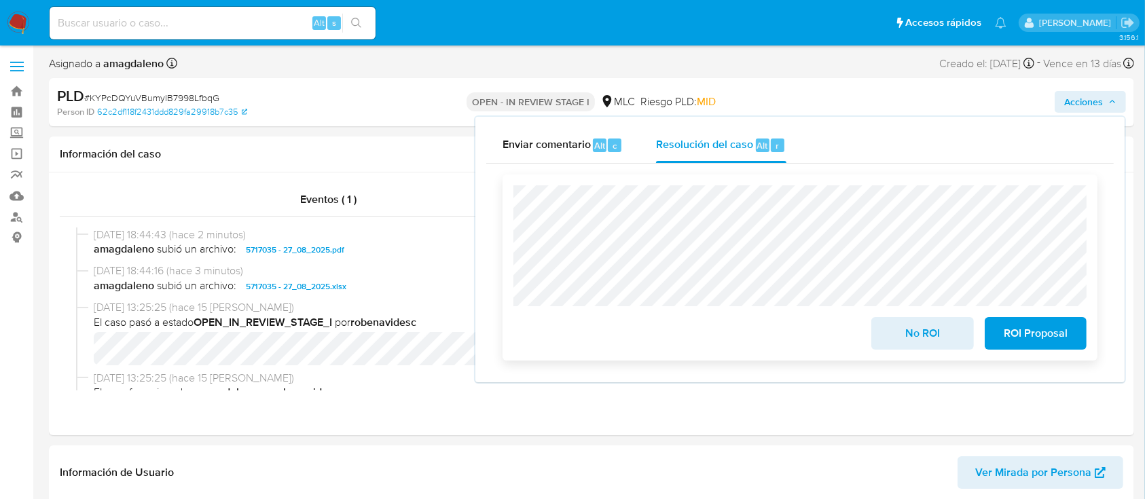
click at [919, 346] on span "No ROI" at bounding box center [922, 333] width 67 height 30
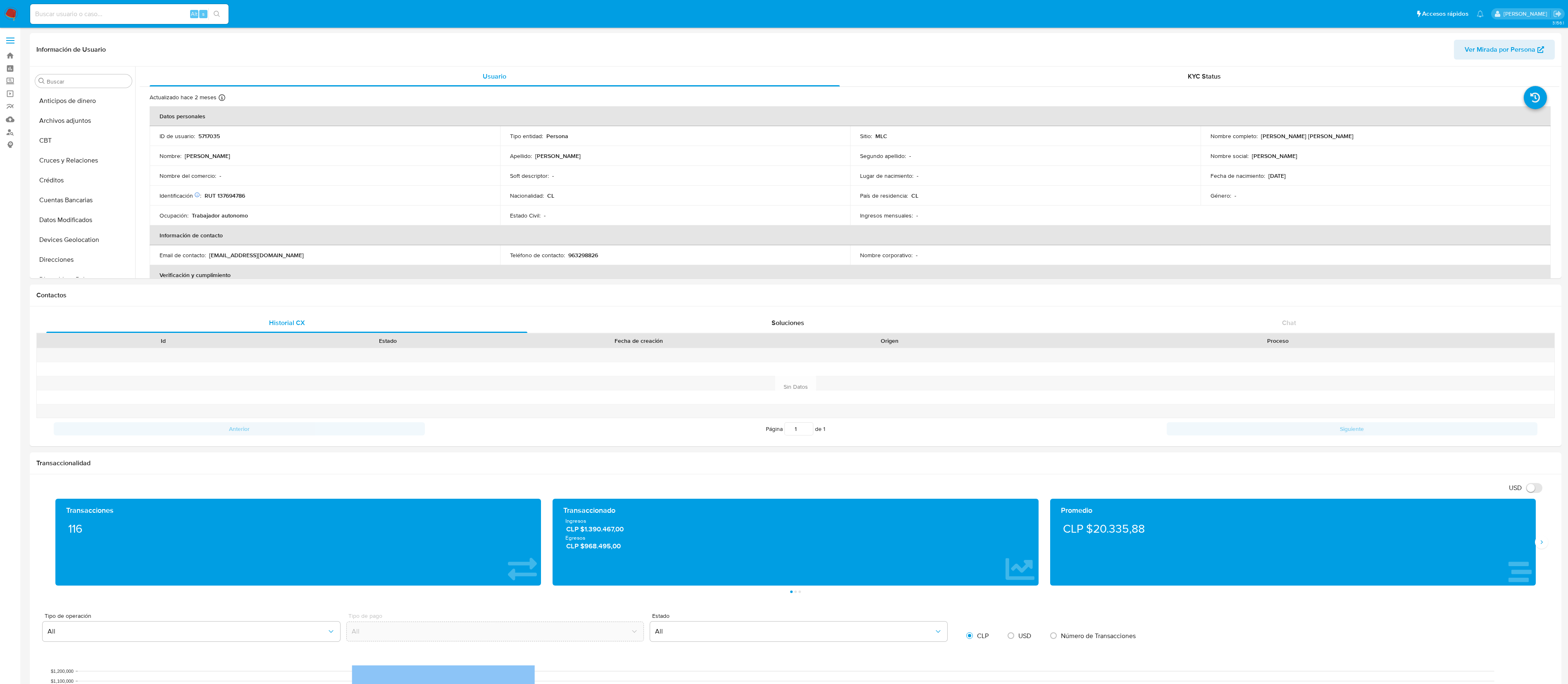
select select "10"
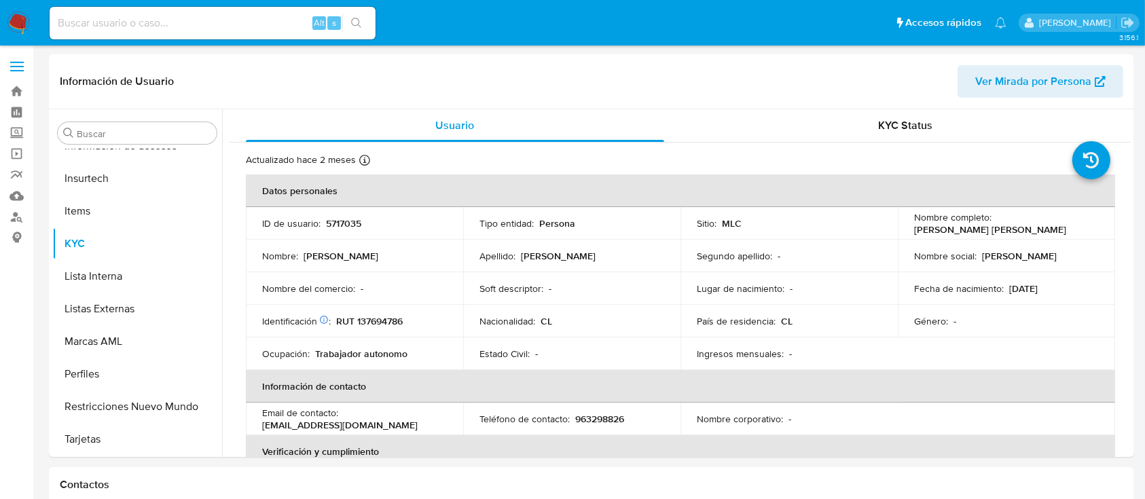
scroll to position [574, 0]
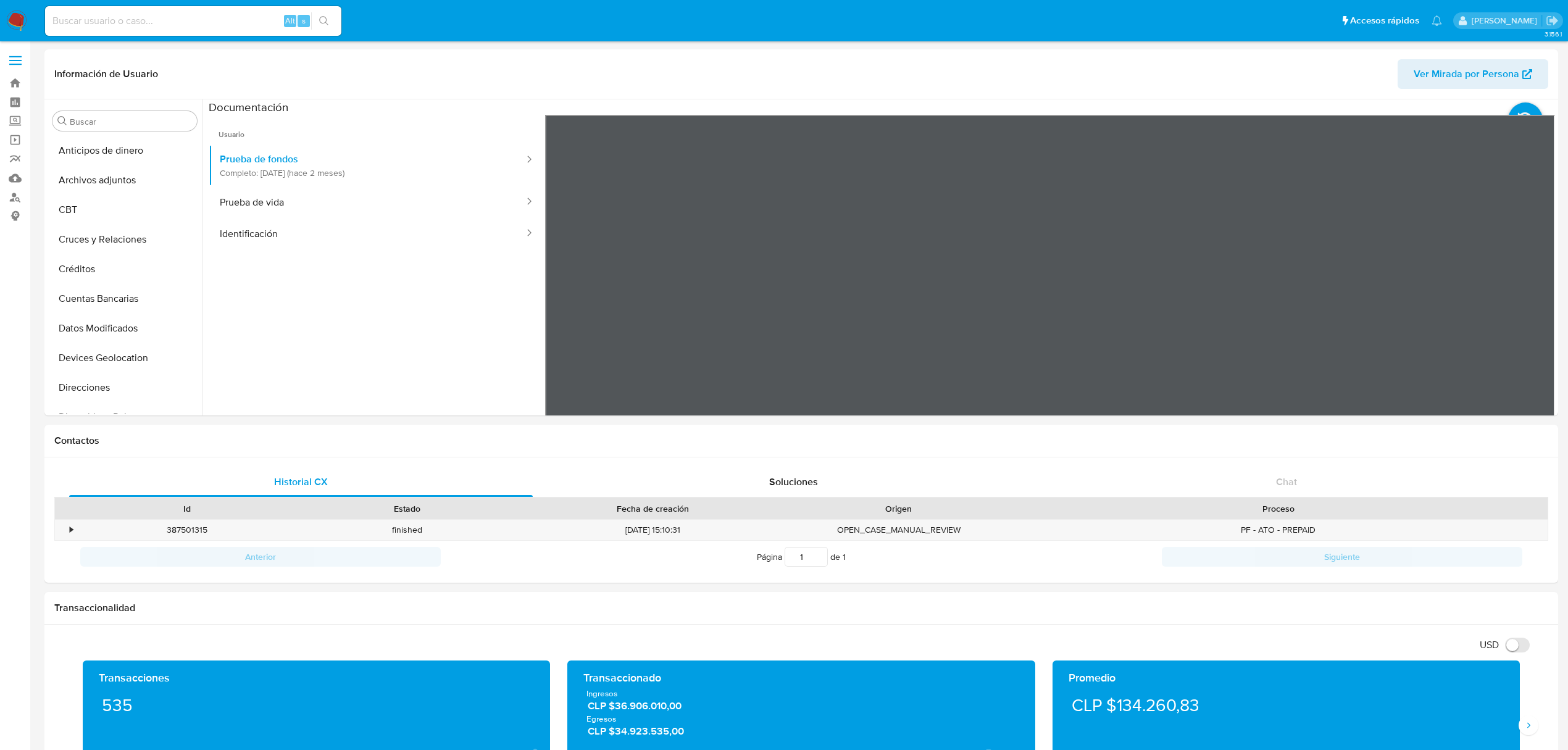
select select "10"
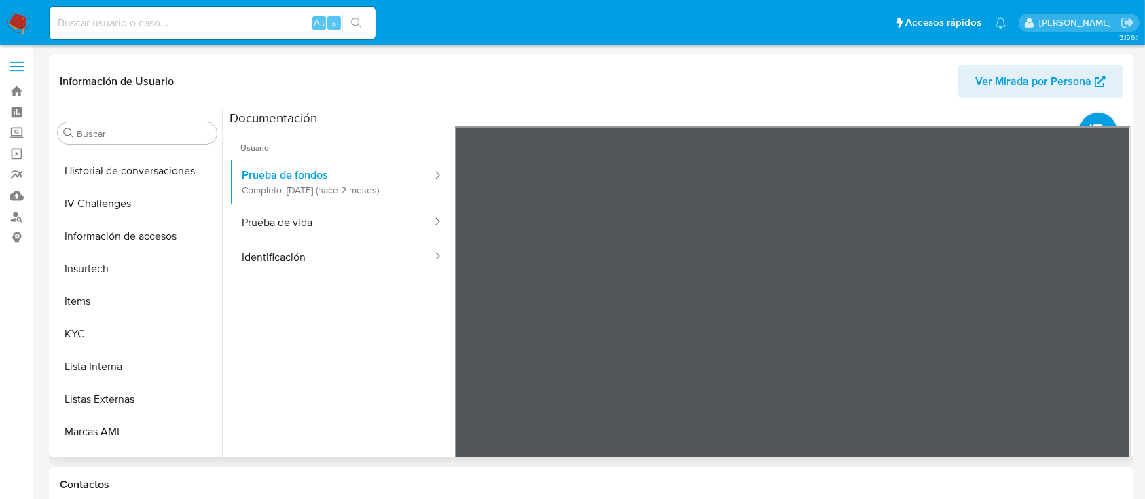
scroll to position [485, 0]
click at [151, 320] on button "KYC" at bounding box center [131, 332] width 159 height 33
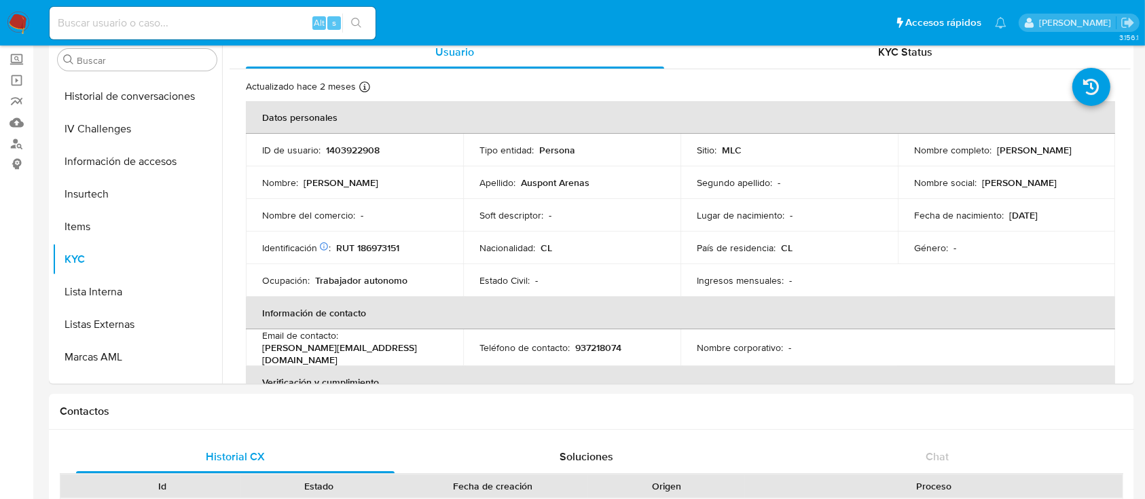
scroll to position [0, 0]
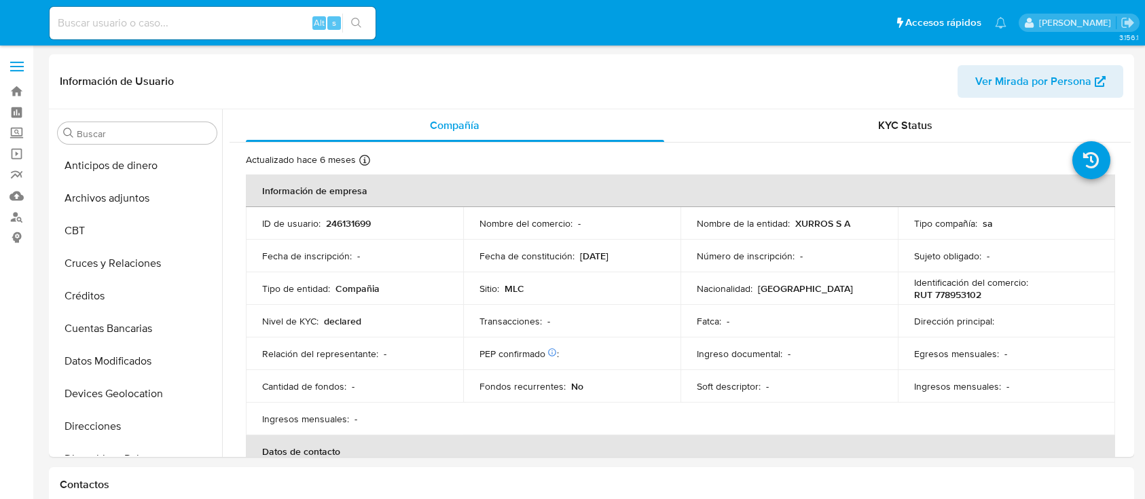
select select "10"
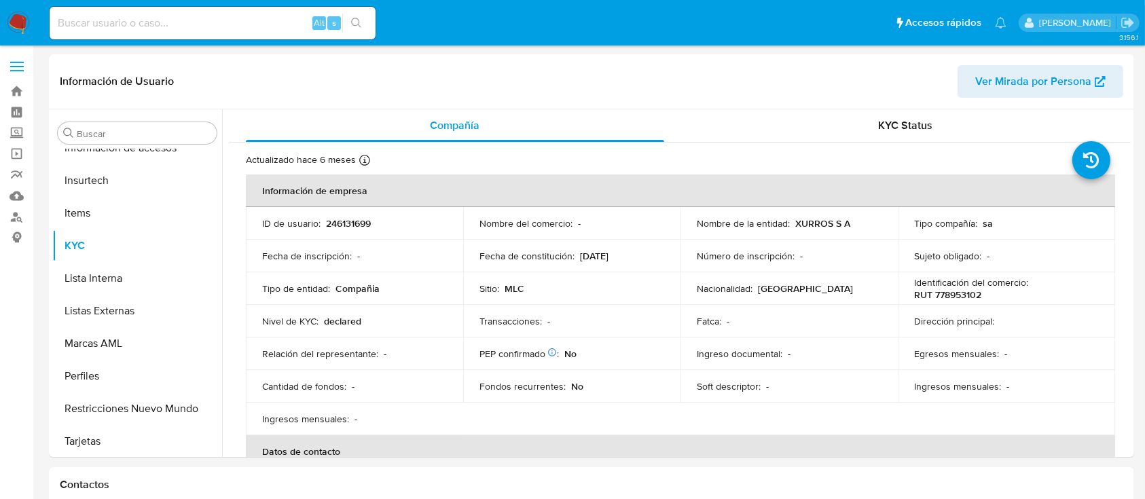
scroll to position [574, 0]
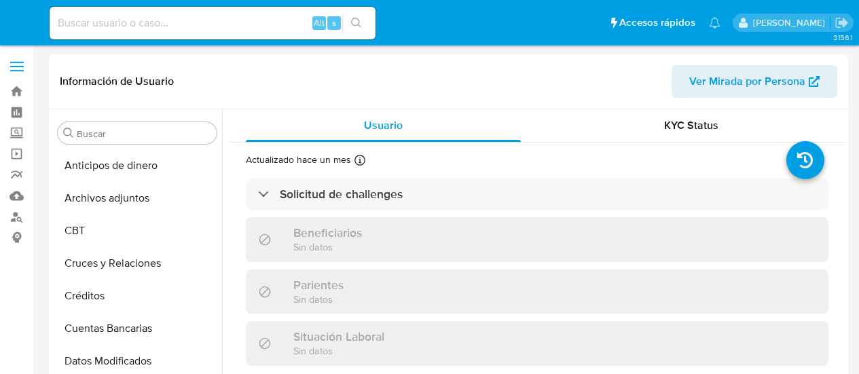
select select "10"
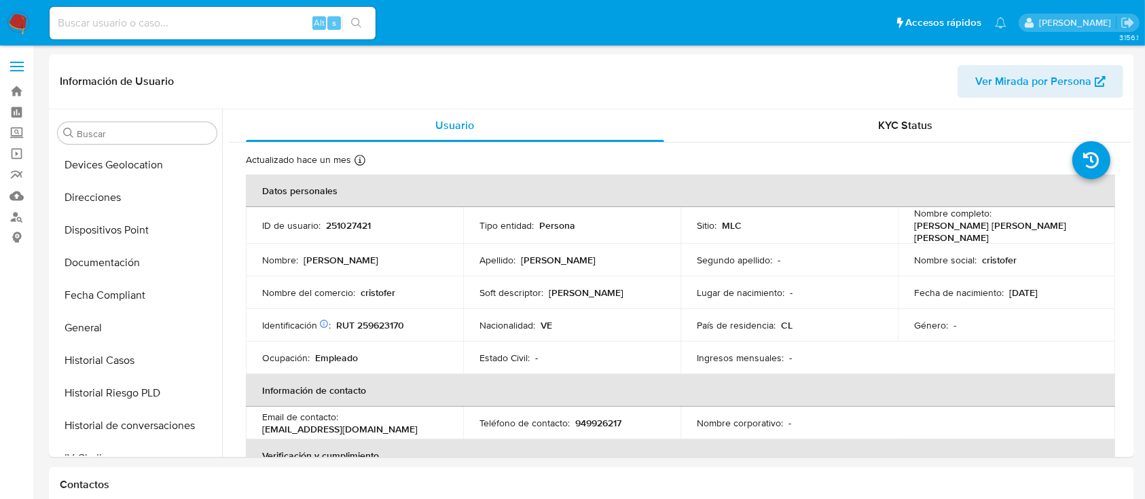
scroll to position [574, 0]
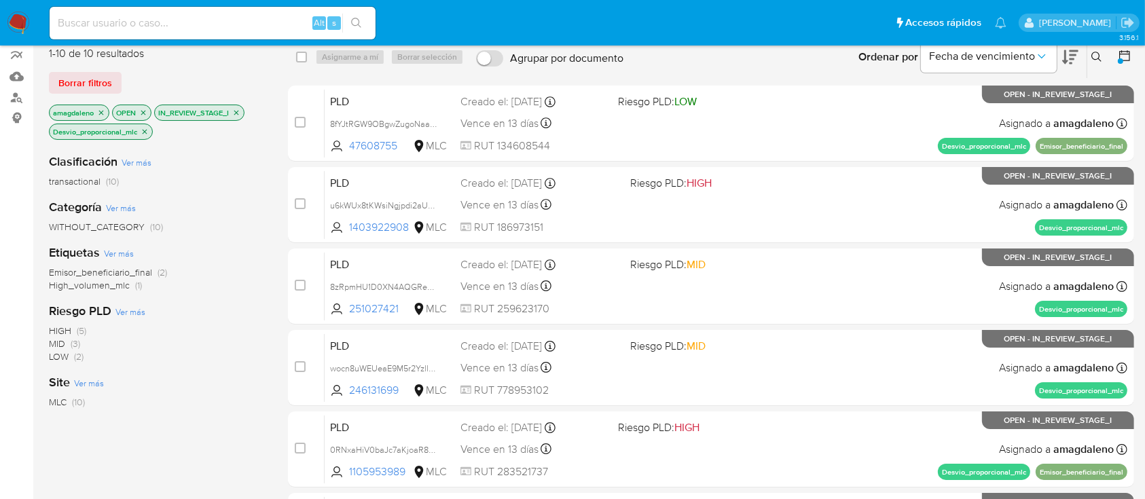
scroll to position [113, 0]
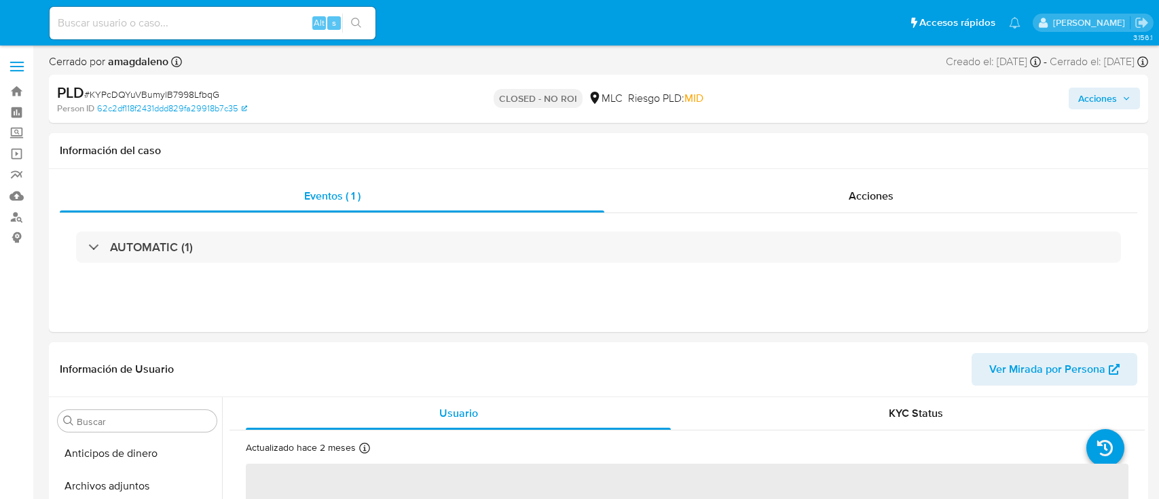
select select "10"
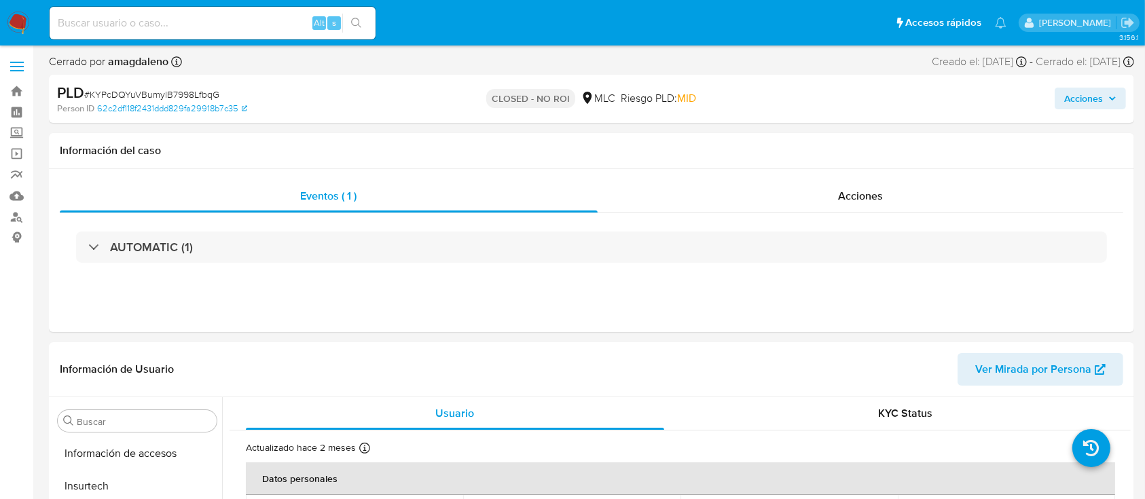
scroll to position [574, 0]
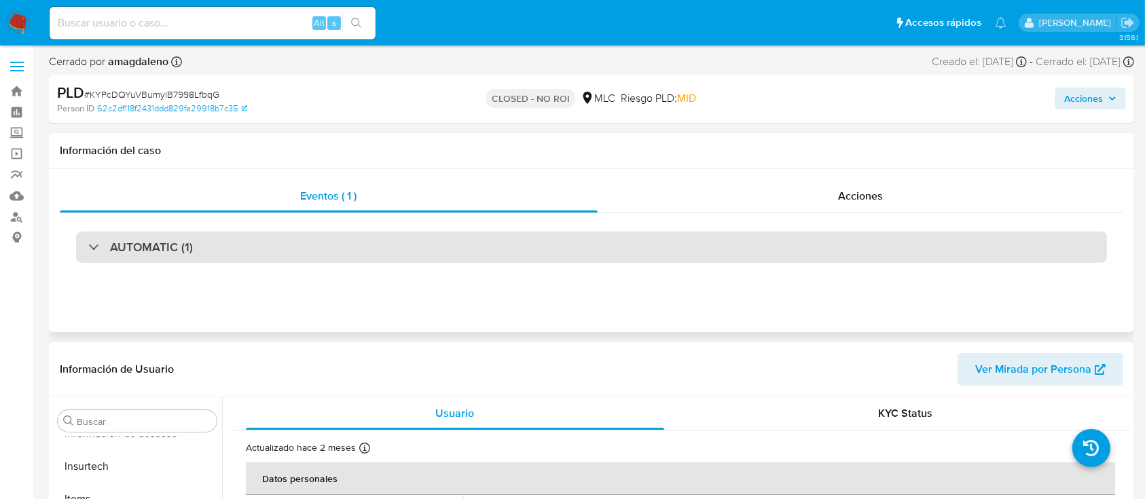
click at [521, 245] on div "AUTOMATIC (1)" at bounding box center [591, 247] width 1031 height 31
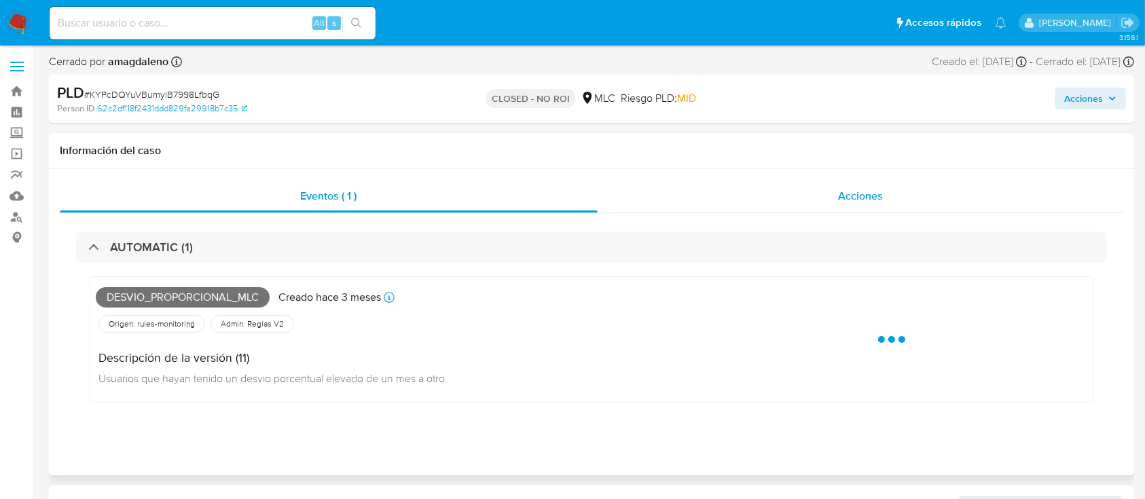
click at [753, 193] on div "Acciones" at bounding box center [860, 196] width 526 height 33
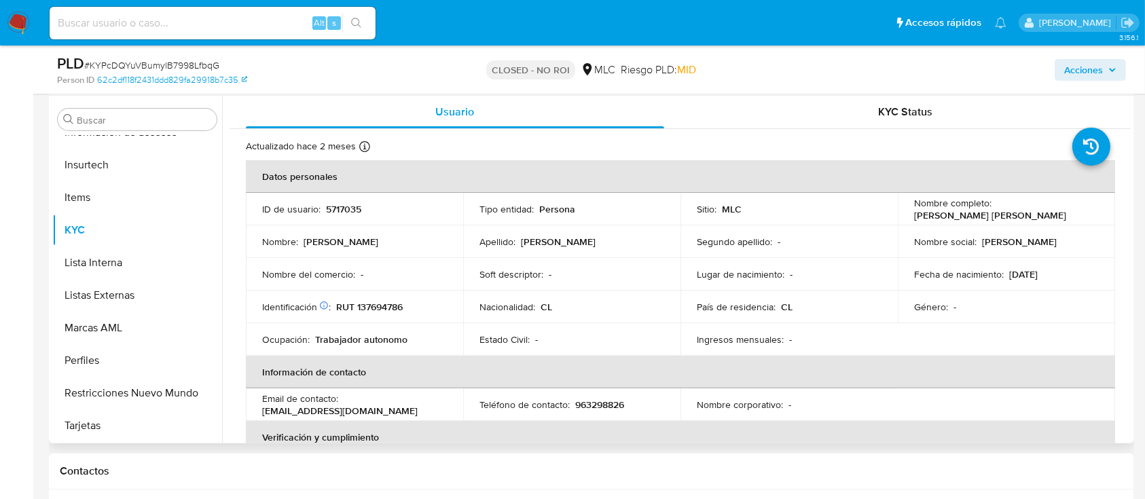
scroll to position [0, 0]
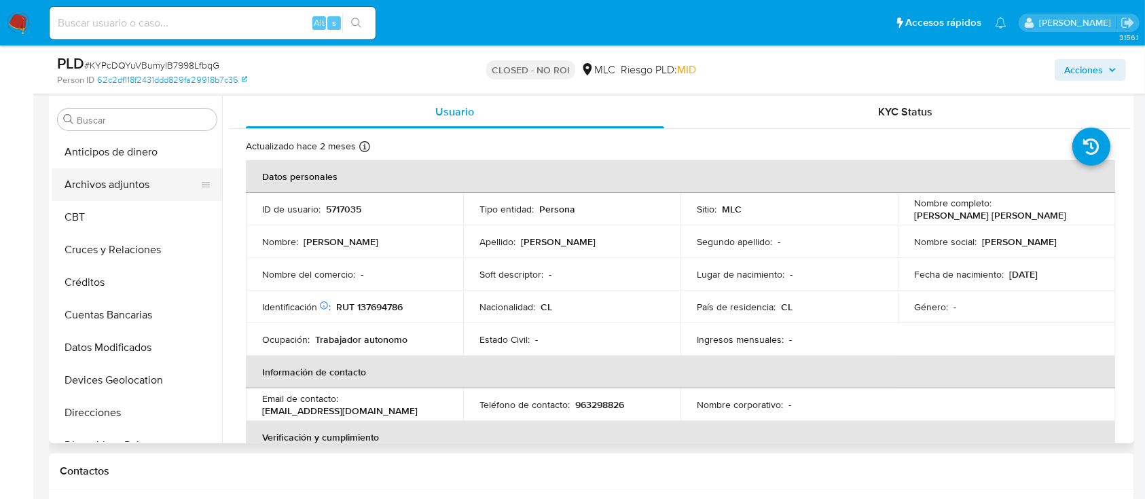
click at [107, 192] on button "Archivos adjuntos" at bounding box center [131, 184] width 159 height 33
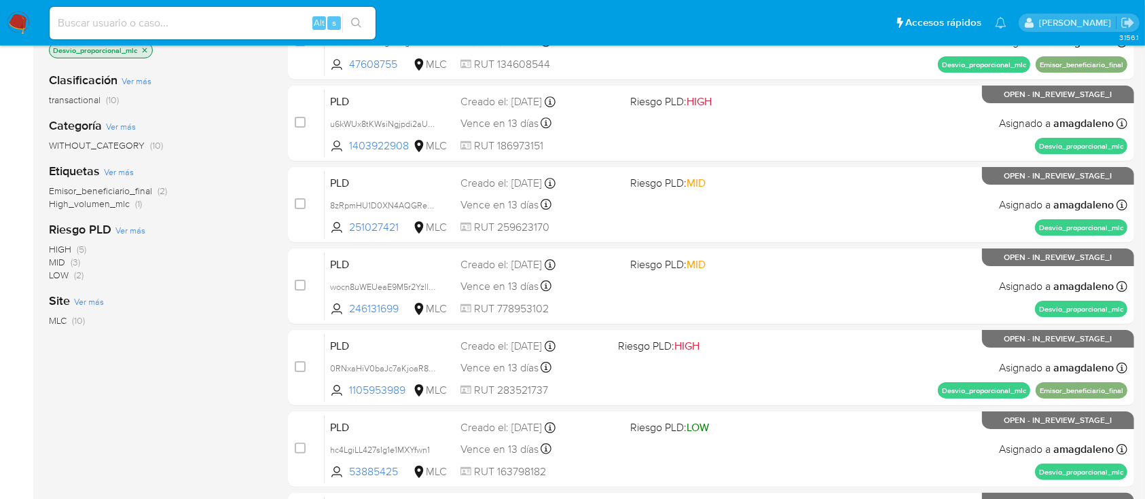
scroll to position [215, 0]
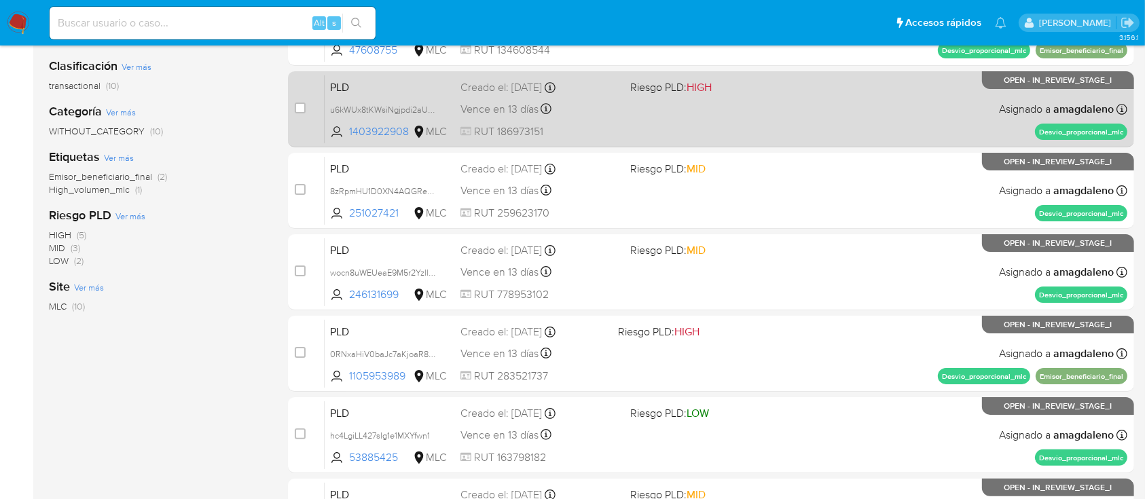
click at [764, 115] on div "PLD u6kWUx8tKWsiNgjpdi2aUUVB 1403922908 MLC Riesgo PLD: HIGH Creado el: 12/06/2…" at bounding box center [726, 109] width 803 height 69
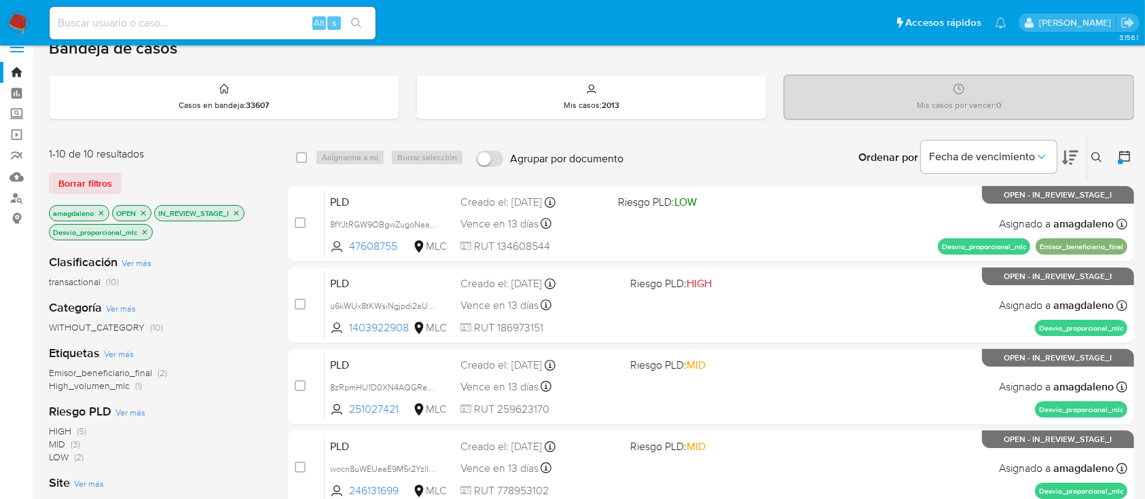
scroll to position [0, 0]
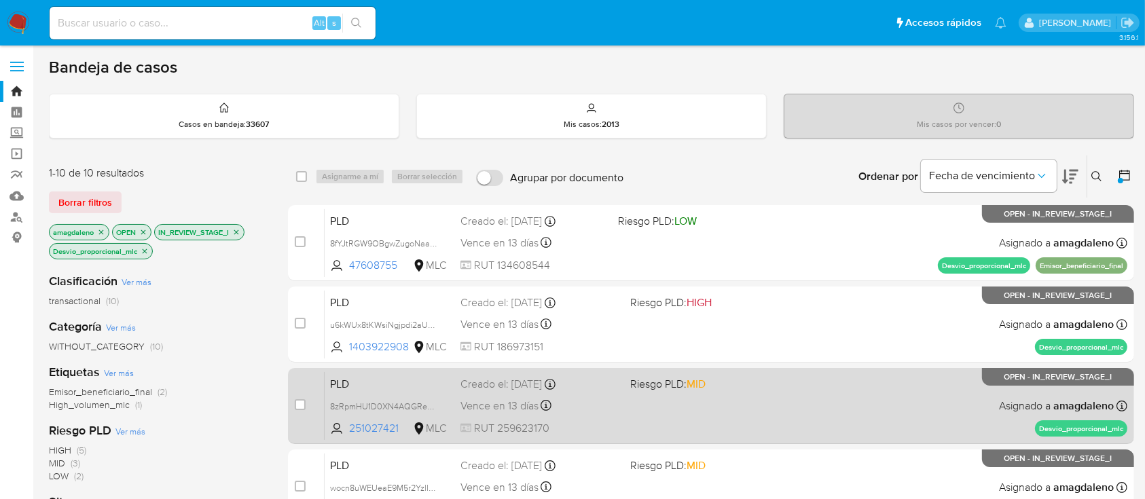
click at [690, 403] on div "PLD 8zRpmHU1D0XN4AQGReA09Qqo 251027421 MLC Riesgo PLD: MID Creado el: 12/06/202…" at bounding box center [726, 405] width 803 height 69
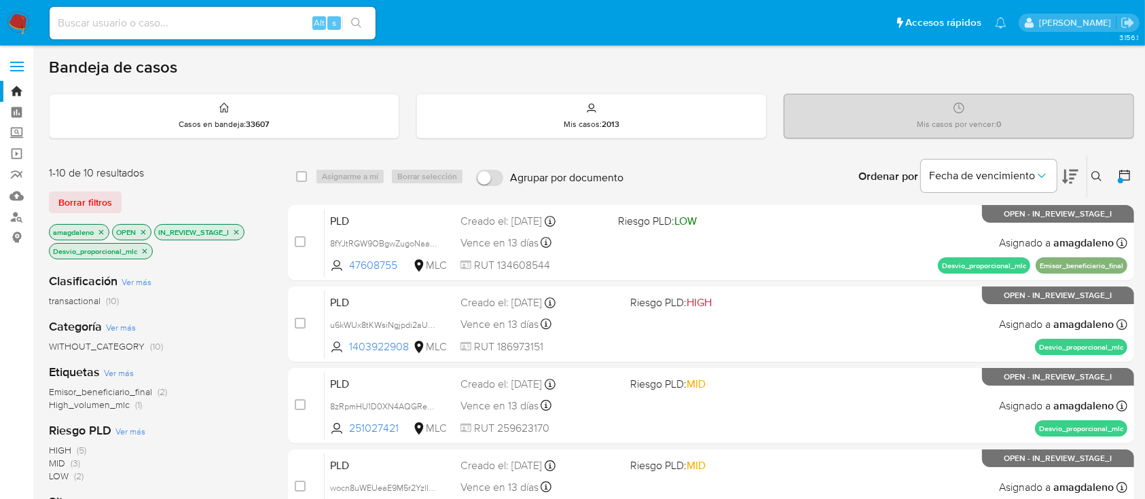
click at [146, 253] on icon "close-filter" at bounding box center [145, 251] width 8 height 8
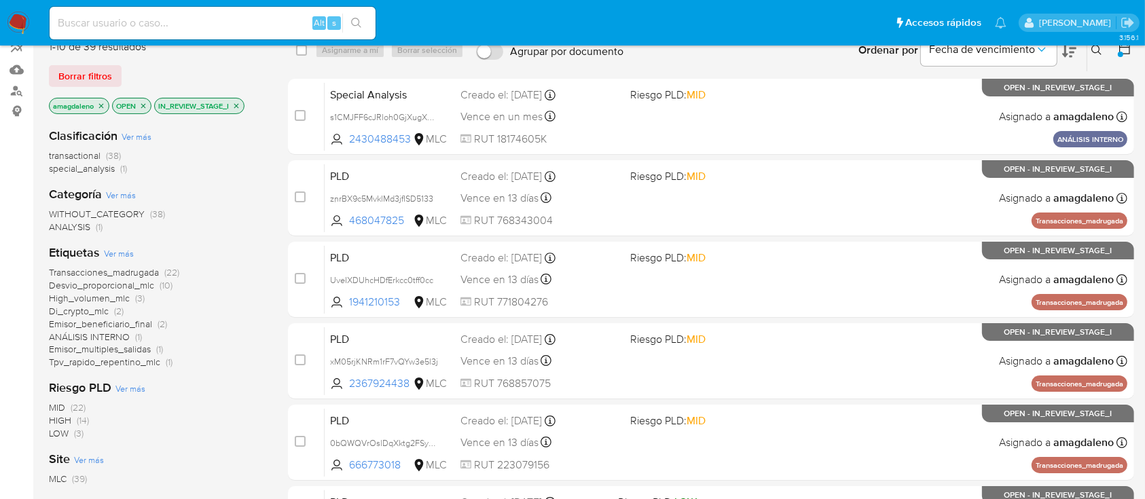
scroll to position [130, 0]
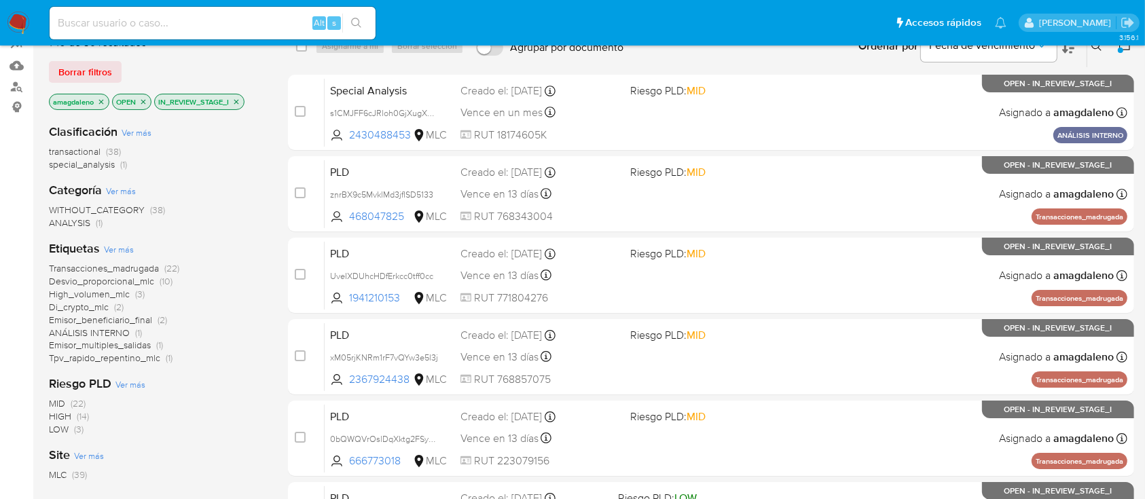
click at [132, 352] on span "Tpv_rapido_repentino_mlc" at bounding box center [104, 358] width 111 height 14
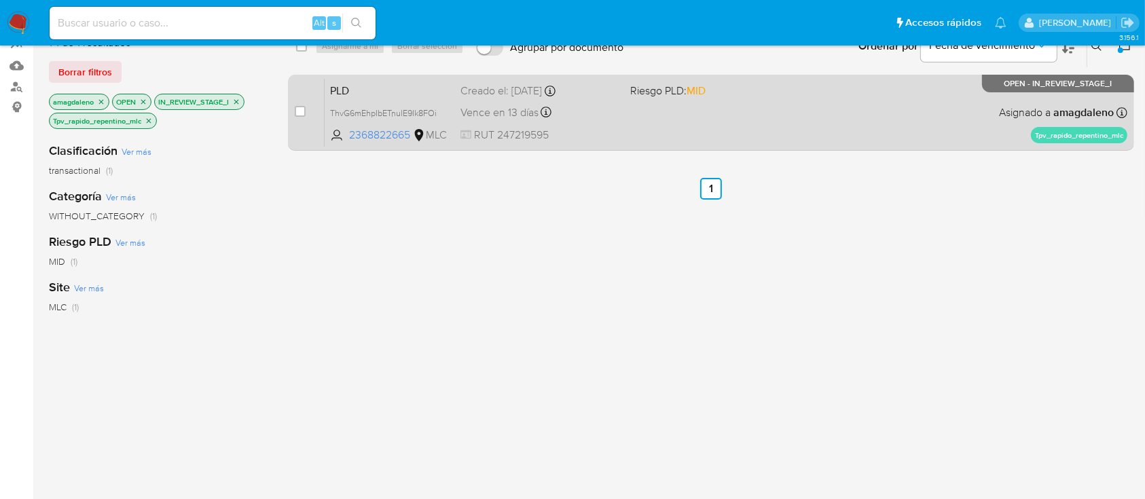
click at [628, 134] on div "PLD ThvG6mEhpIbETnulE9Ik8FOi 2368822665 MLC Riesgo PLD: MID Creado el: 12/06/20…" at bounding box center [726, 112] width 803 height 69
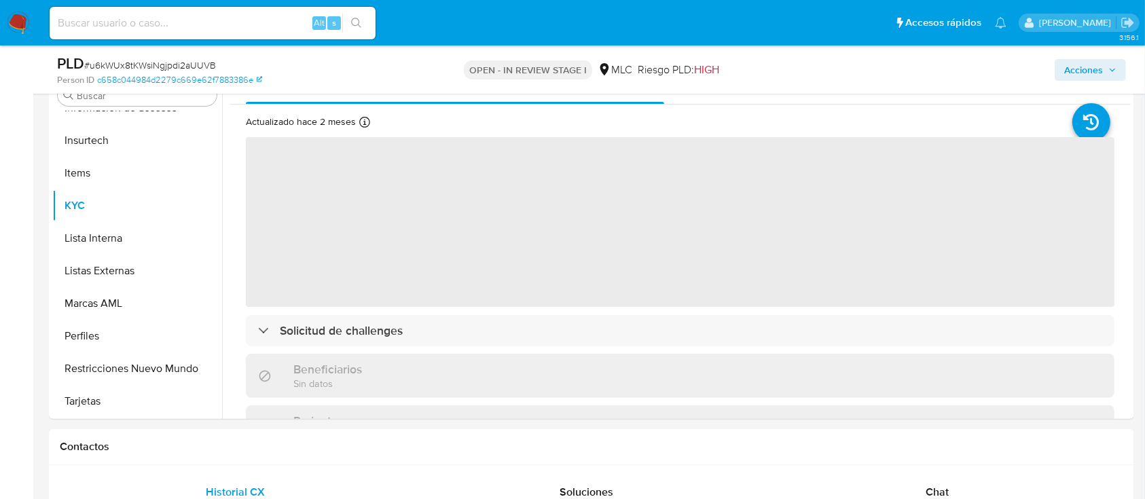
scroll to position [274, 0]
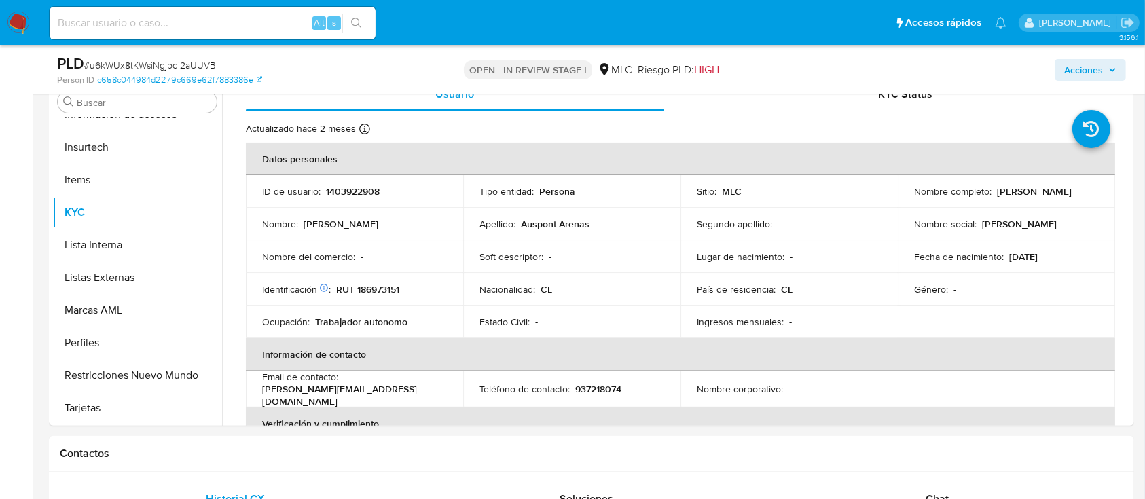
select select "10"
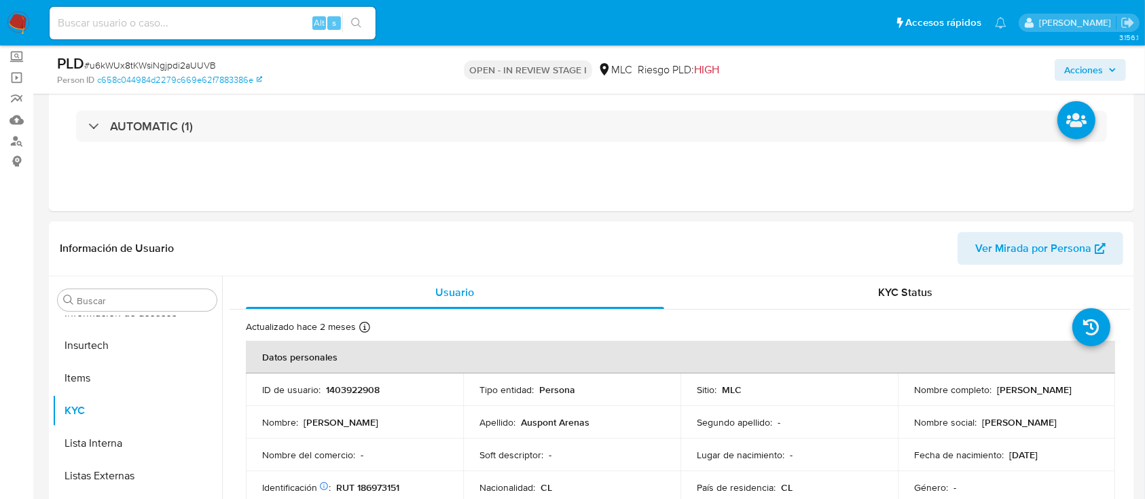
scroll to position [43, 0]
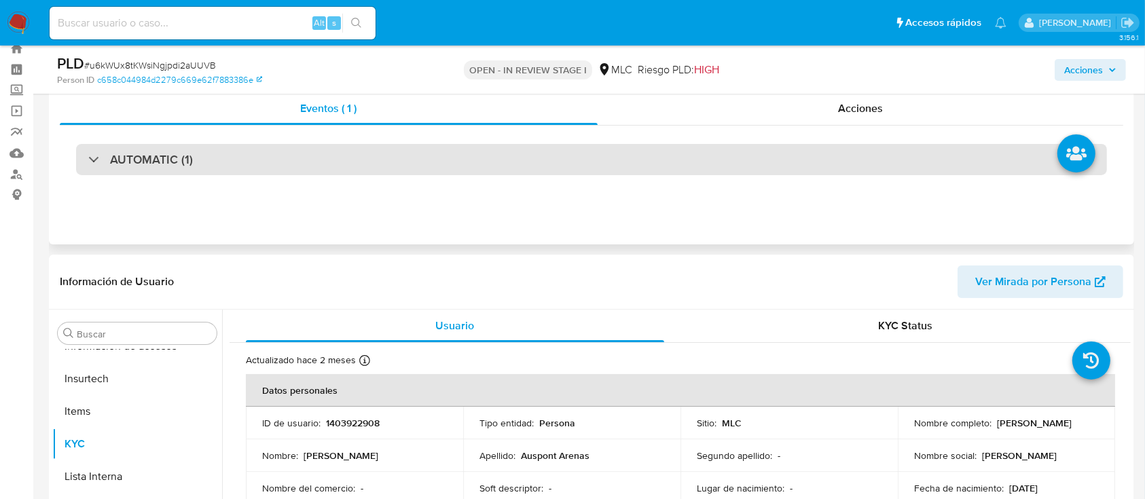
click at [791, 164] on div "AUTOMATIC (1)" at bounding box center [591, 159] width 1031 height 31
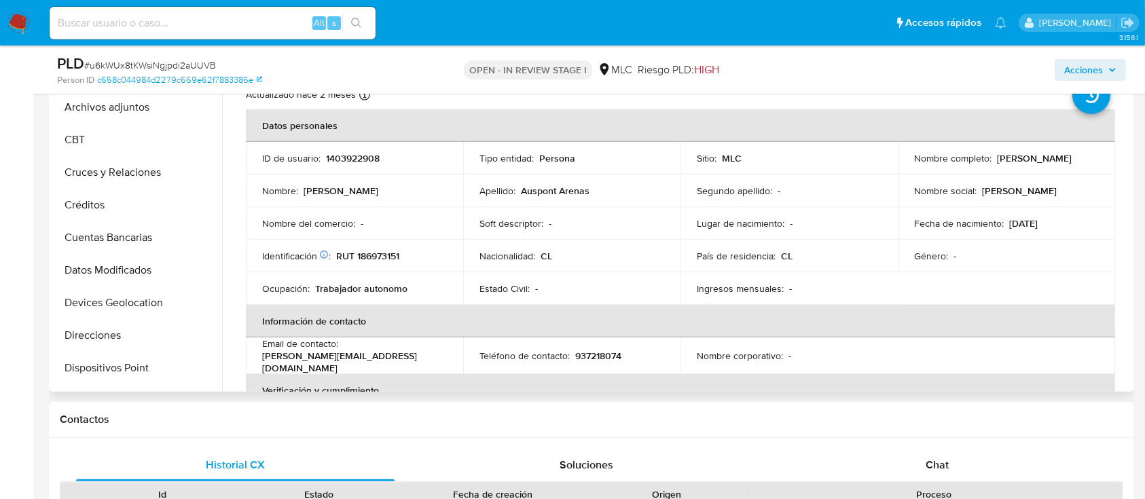
scroll to position [3, 0]
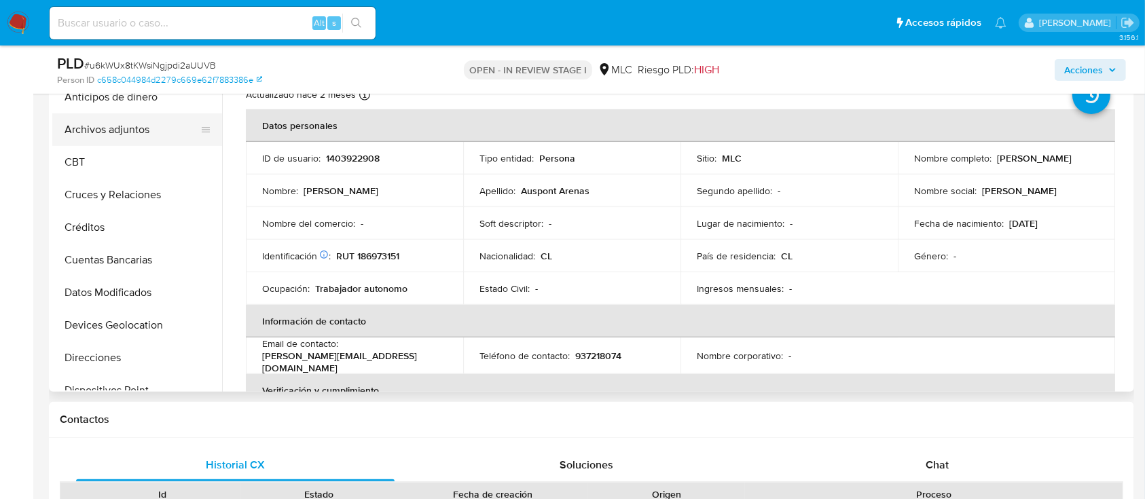
click at [168, 124] on button "Archivos adjuntos" at bounding box center [131, 129] width 159 height 33
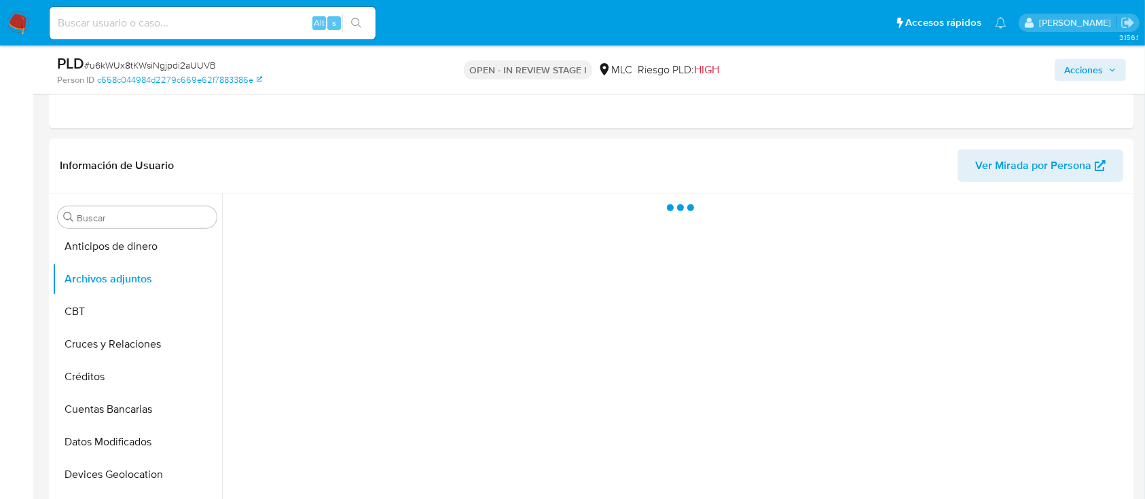
scroll to position [449, 0]
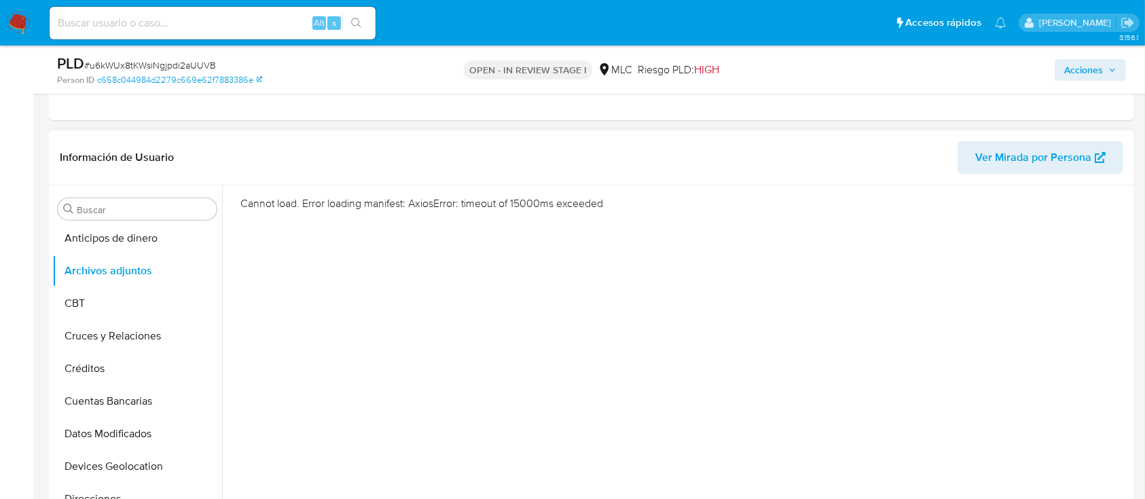
click at [760, 413] on div "Cannot load. Error loading manifest: AxiosError: timeout of 15000ms exceeded" at bounding box center [676, 359] width 908 height 348
click at [152, 262] on button "Archivos adjuntos" at bounding box center [131, 271] width 159 height 33
click at [139, 272] on button "Archivos adjuntos" at bounding box center [131, 271] width 159 height 33
click at [155, 302] on button "CBT" at bounding box center [131, 303] width 159 height 33
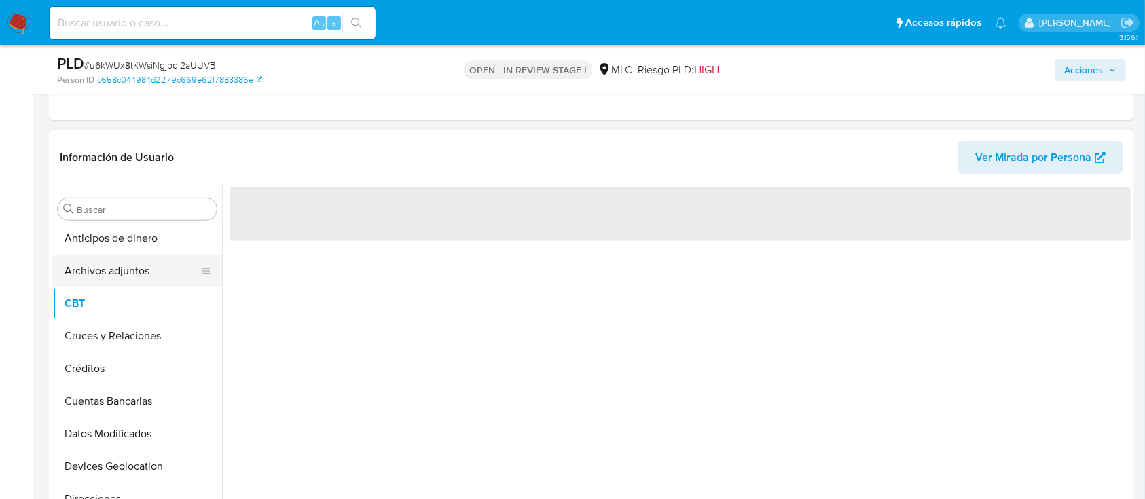
click at [149, 277] on button "Archivos adjuntos" at bounding box center [131, 271] width 159 height 33
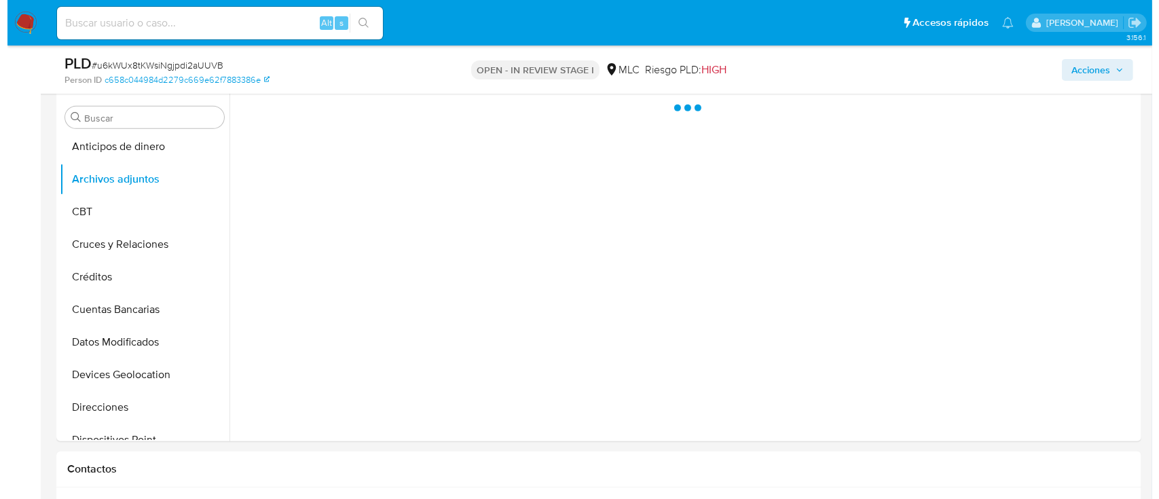
scroll to position [555, 0]
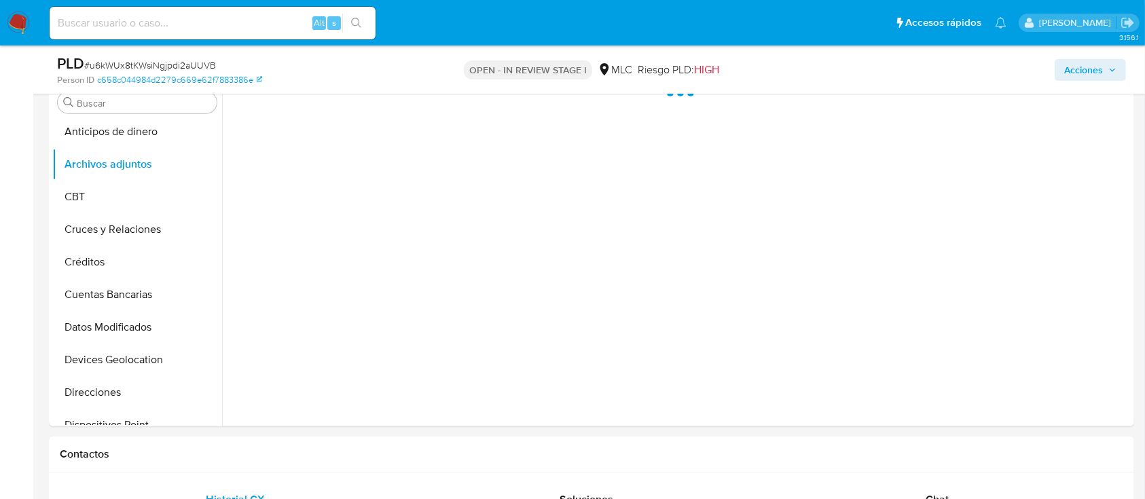
drag, startPoint x: 1143, startPoint y: 152, endPoint x: 1147, endPoint y: 119, distance: 33.5
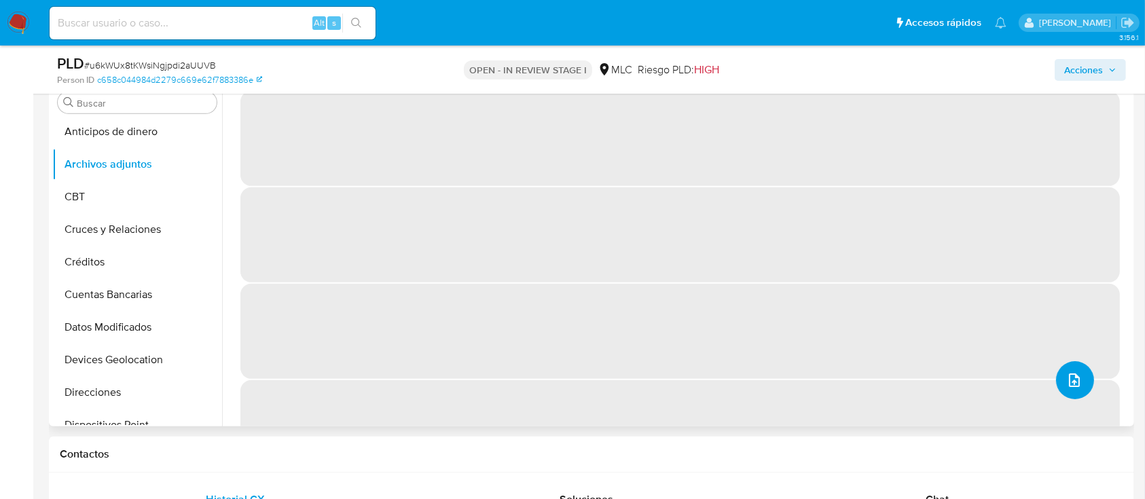
click at [1066, 372] on span "upload-file" at bounding box center [1074, 380] width 16 height 16
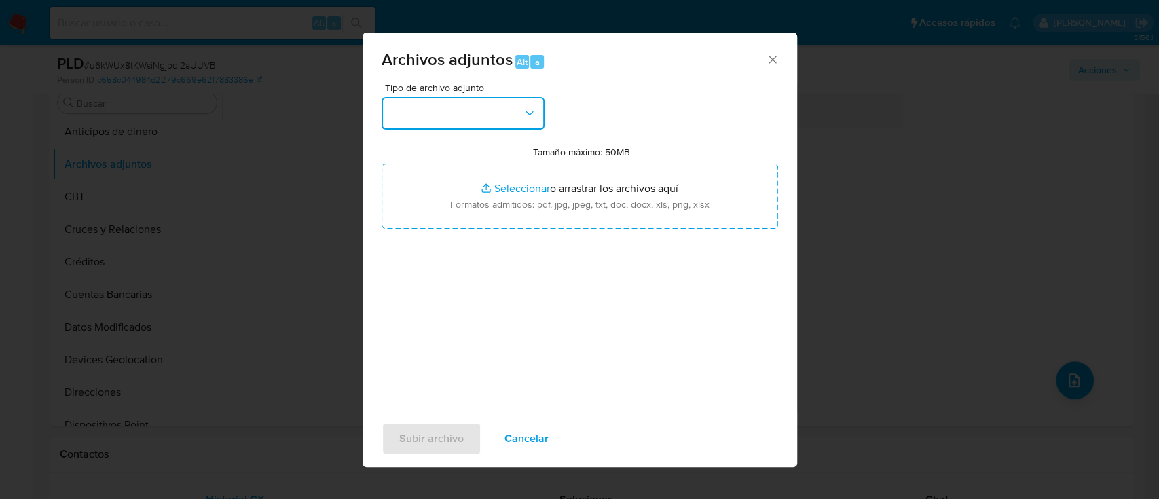
click at [492, 107] on button "button" at bounding box center [463, 113] width 163 height 33
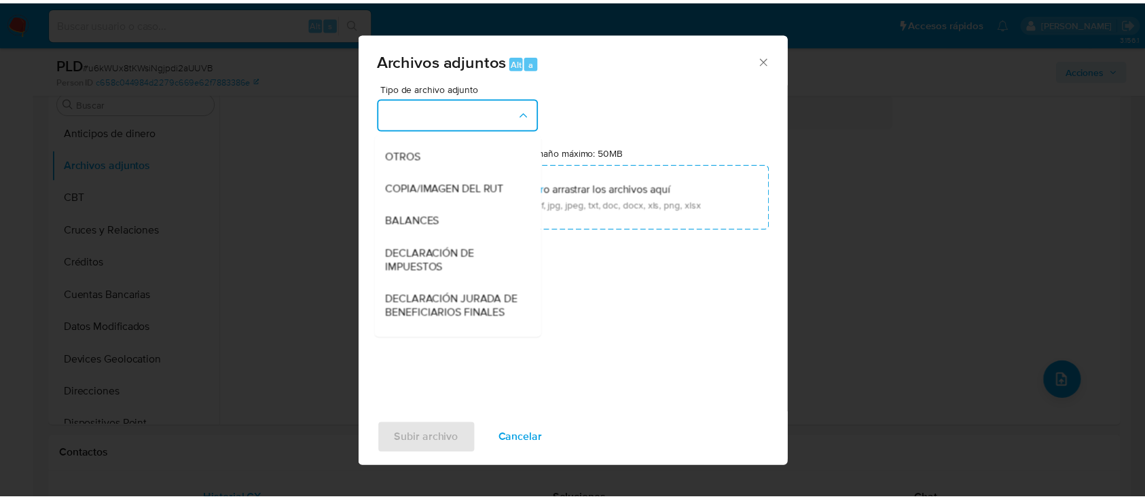
scroll to position [207, 0]
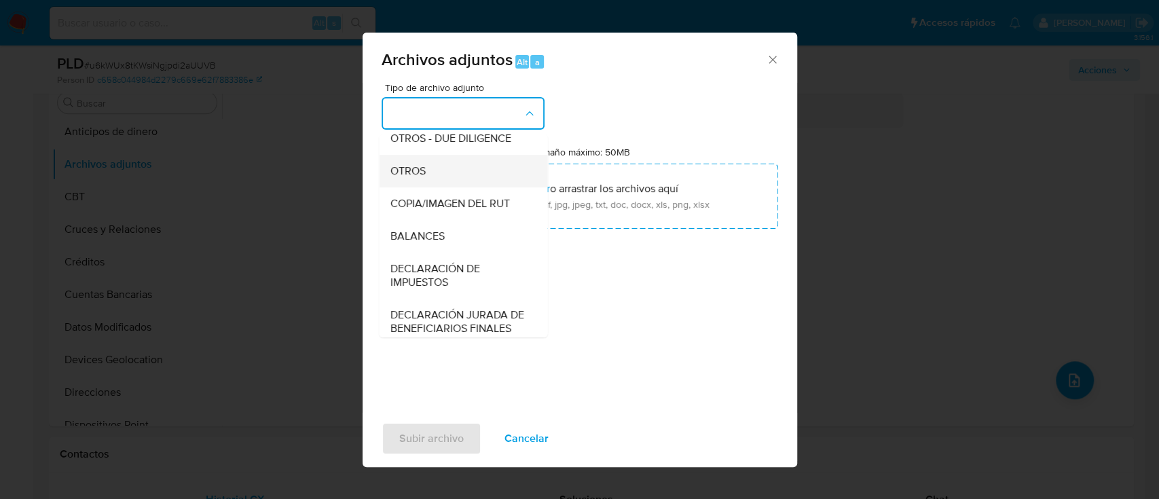
click at [464, 182] on div "OTROS" at bounding box center [459, 171] width 139 height 33
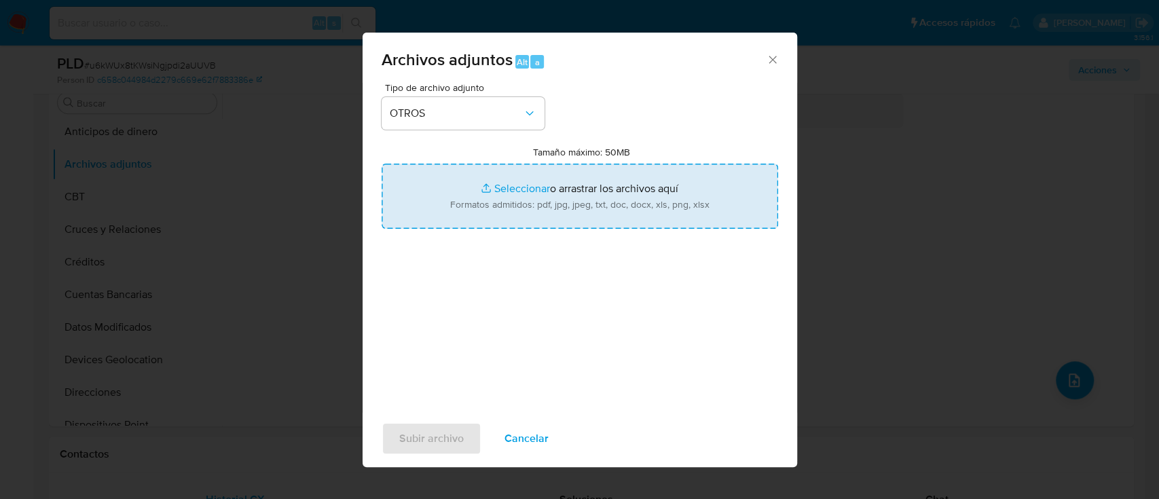
click at [500, 187] on input "Tamaño máximo: 50MB Seleccionar archivos" at bounding box center [580, 196] width 397 height 65
type input "C:\fakepath\1403922908 - 27_08_2025 (1).pdf"
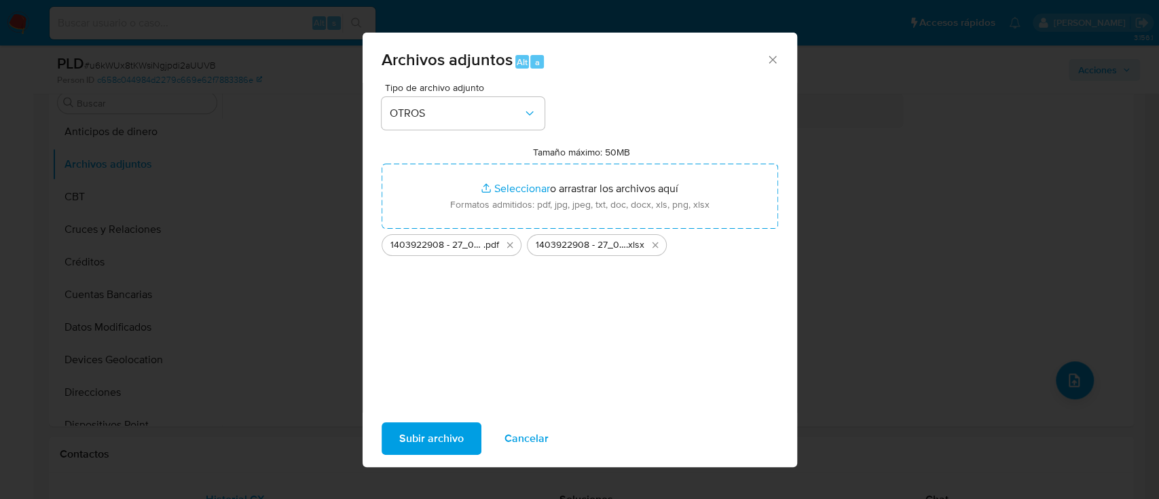
click at [417, 429] on span "Subir archivo" at bounding box center [431, 439] width 65 height 30
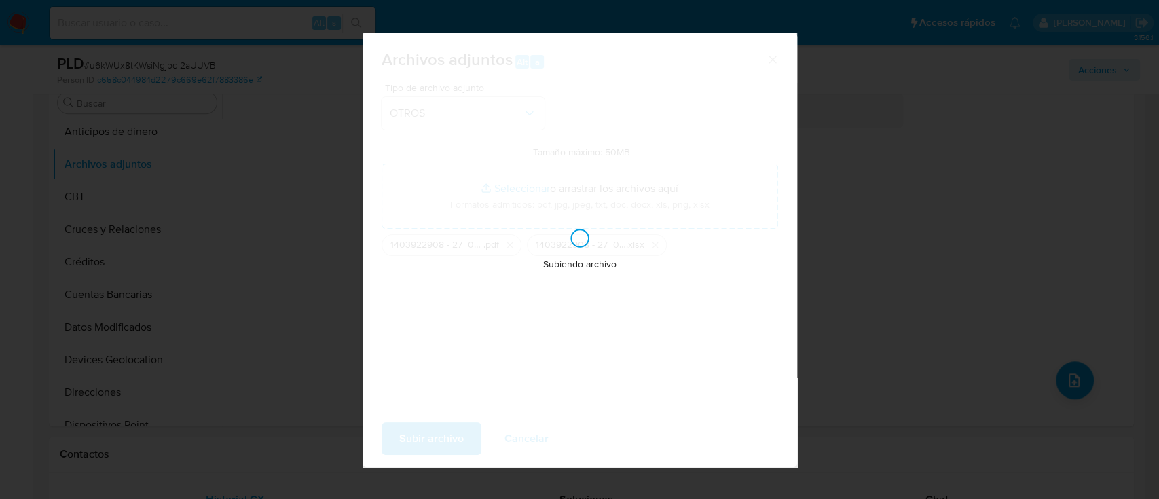
click at [283, 282] on div "Archivos adjuntos Alt a Tipo de archivo adjunto OTROS Tamaño máximo: 50MB Selec…" at bounding box center [579, 249] width 1159 height 499
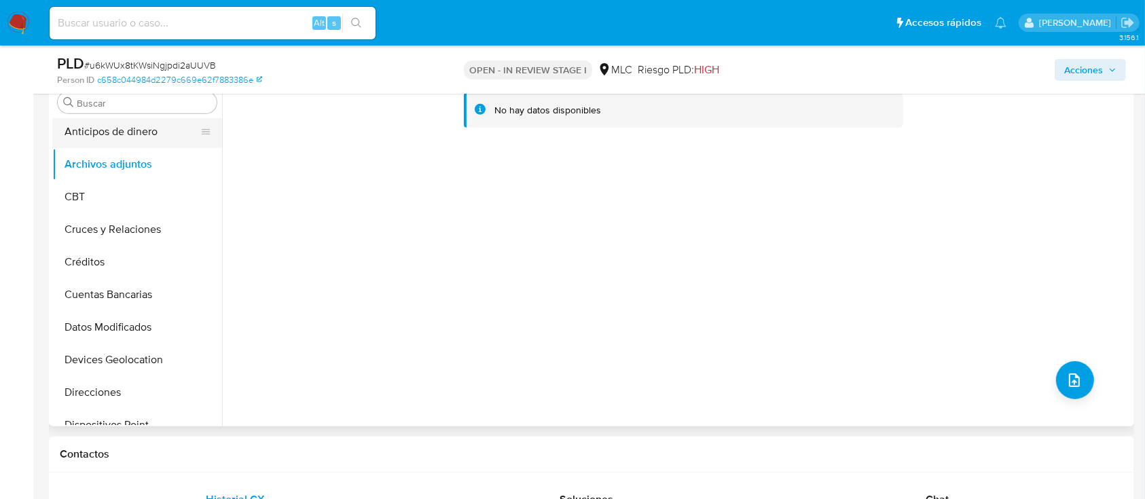
click at [114, 139] on button "Anticipos de dinero" at bounding box center [131, 131] width 159 height 33
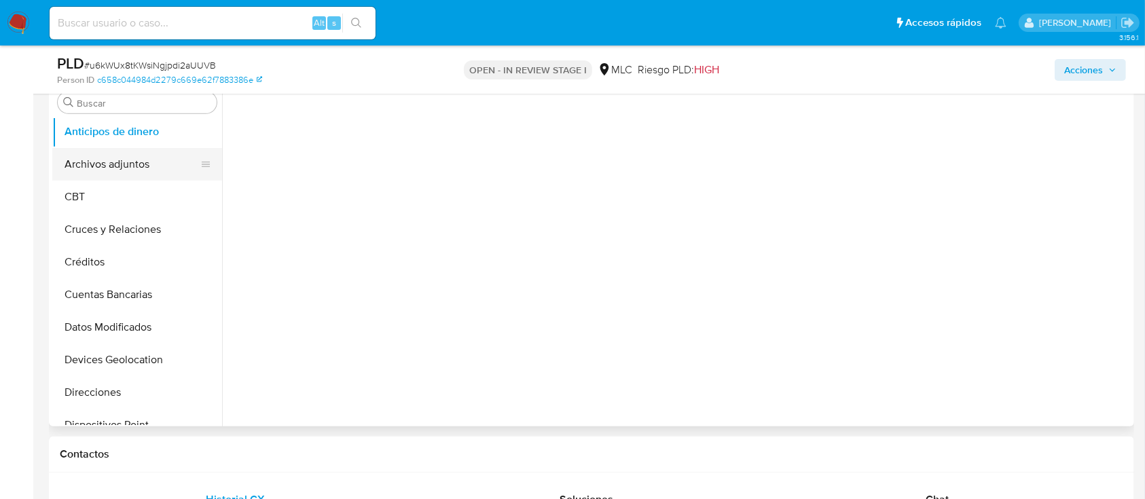
click at [115, 164] on button "Archivos adjuntos" at bounding box center [131, 164] width 159 height 33
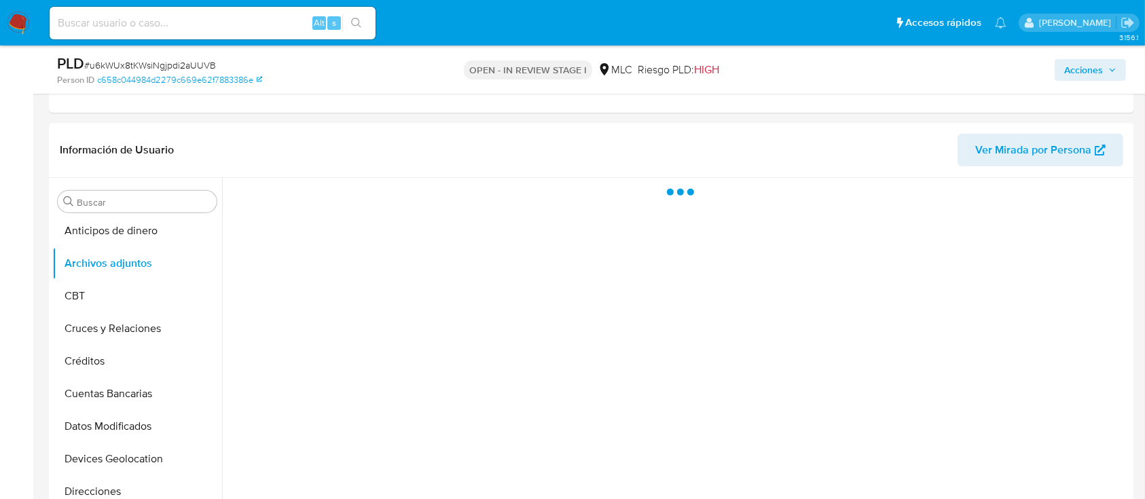
scroll to position [494, 0]
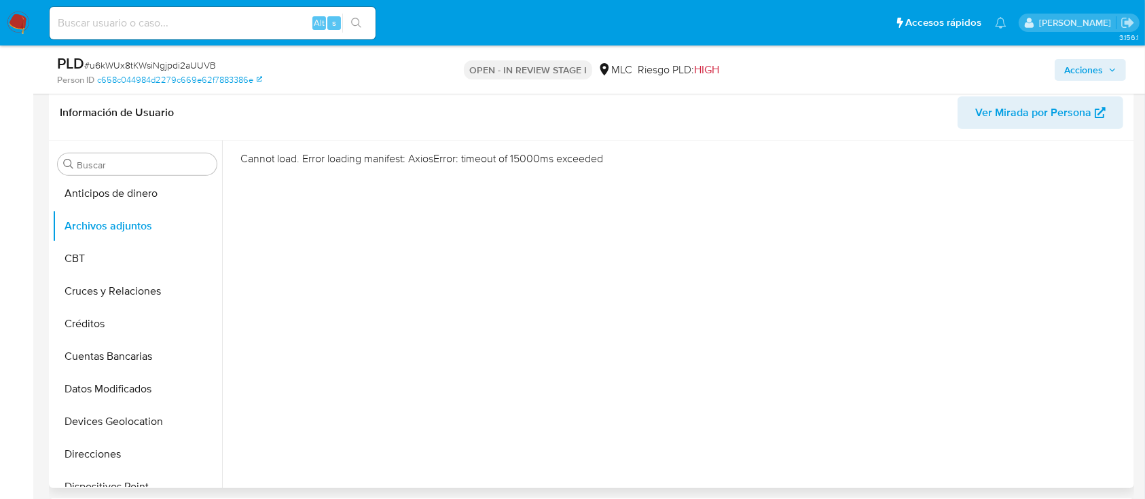
click at [373, 276] on div "Cannot load. Error loading manifest: AxiosError: timeout of 15000ms exceeded" at bounding box center [676, 315] width 908 height 348
click at [113, 194] on button "Anticipos de dinero" at bounding box center [131, 193] width 159 height 33
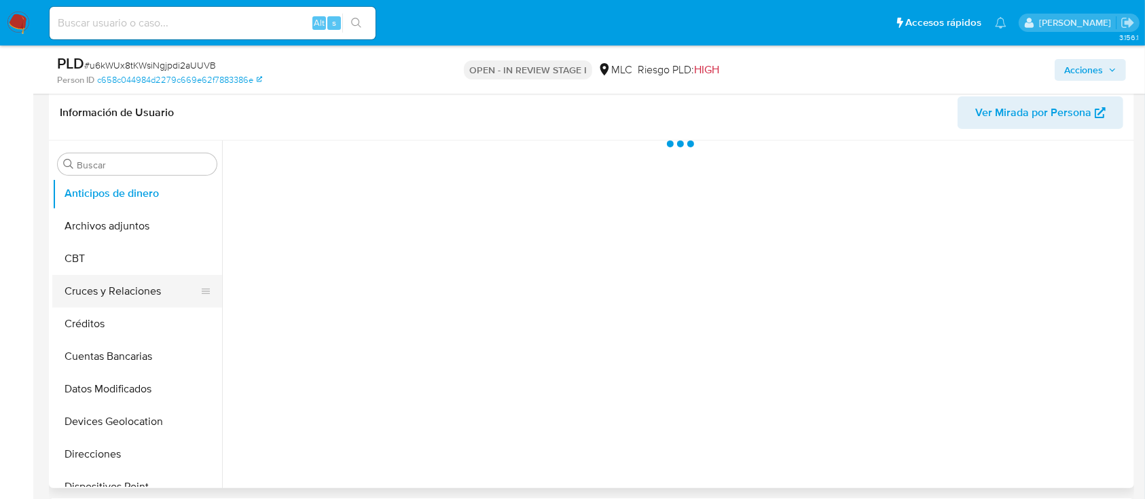
click at [114, 275] on button "Cruces y Relaciones" at bounding box center [131, 291] width 159 height 33
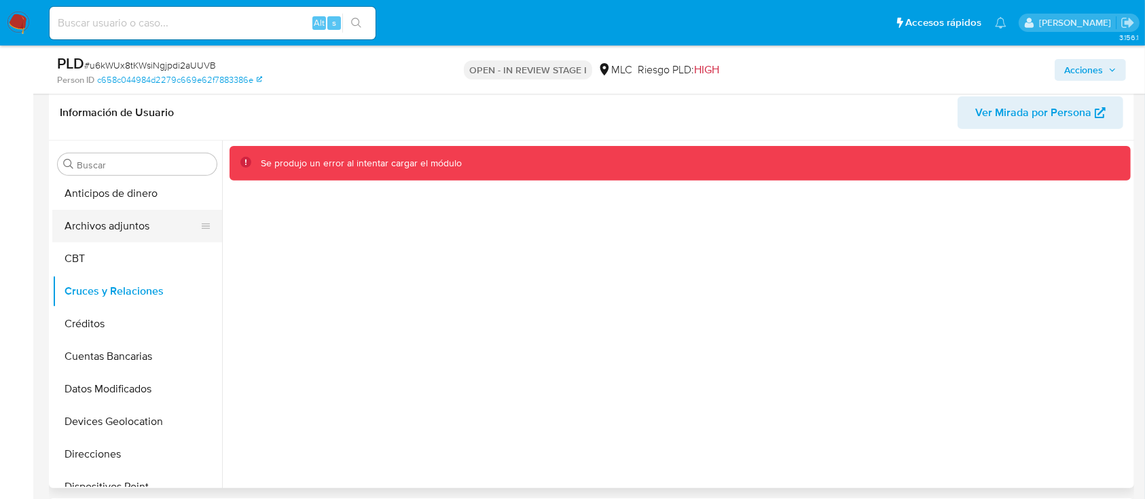
click at [92, 231] on button "Archivos adjuntos" at bounding box center [131, 226] width 159 height 33
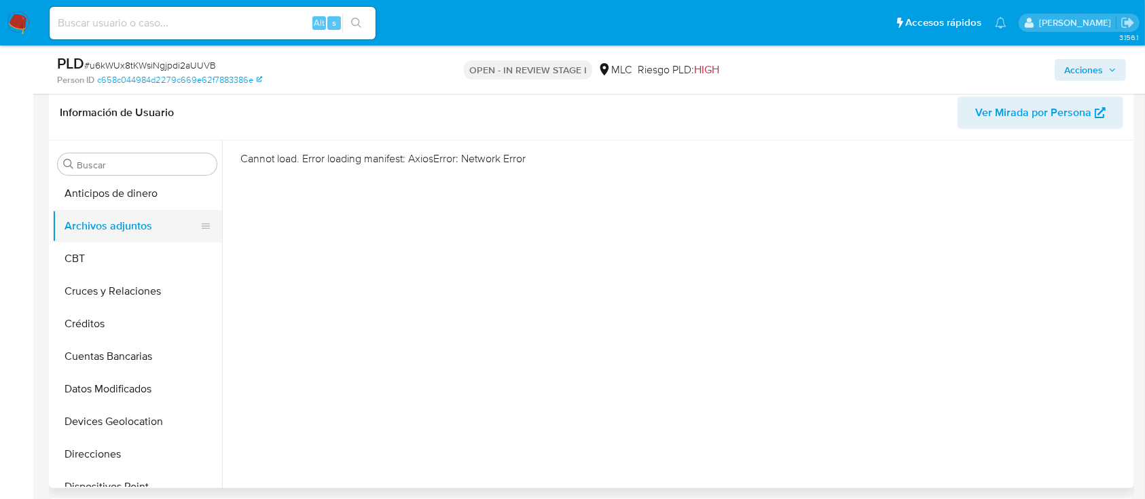
click at [92, 231] on button "Archivos adjuntos" at bounding box center [131, 226] width 159 height 33
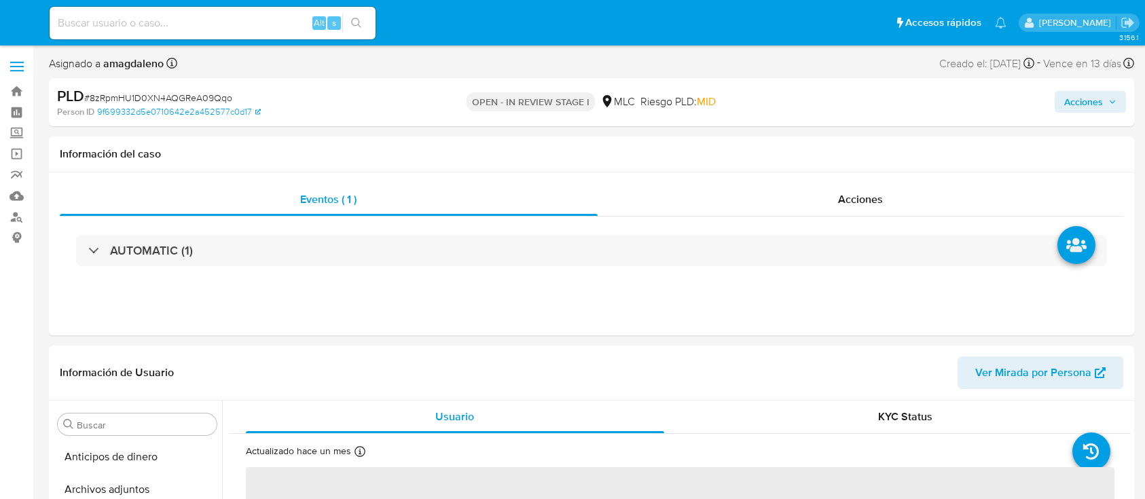
select select "10"
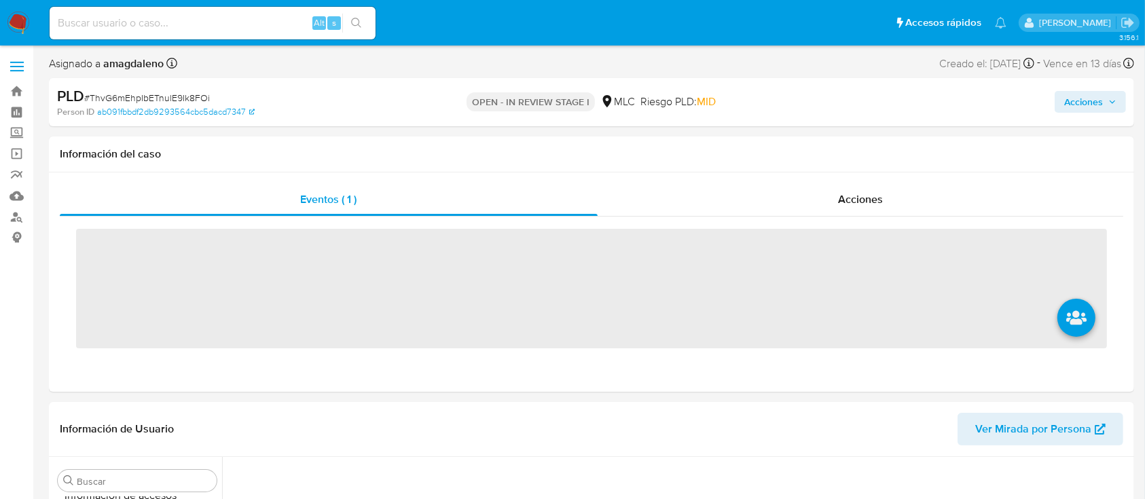
scroll to position [574, 0]
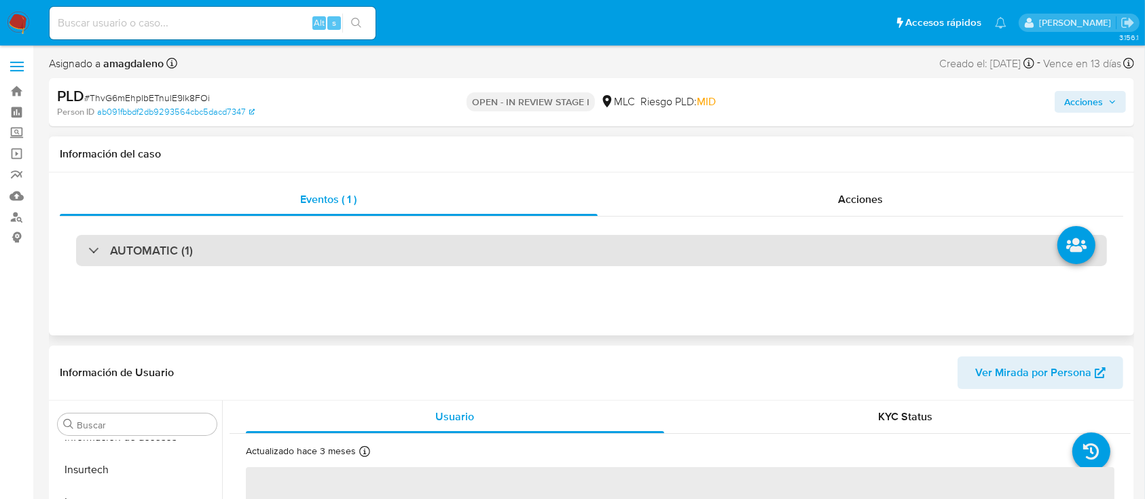
click at [578, 239] on div "AUTOMATIC (1)" at bounding box center [591, 250] width 1031 height 31
select select "10"
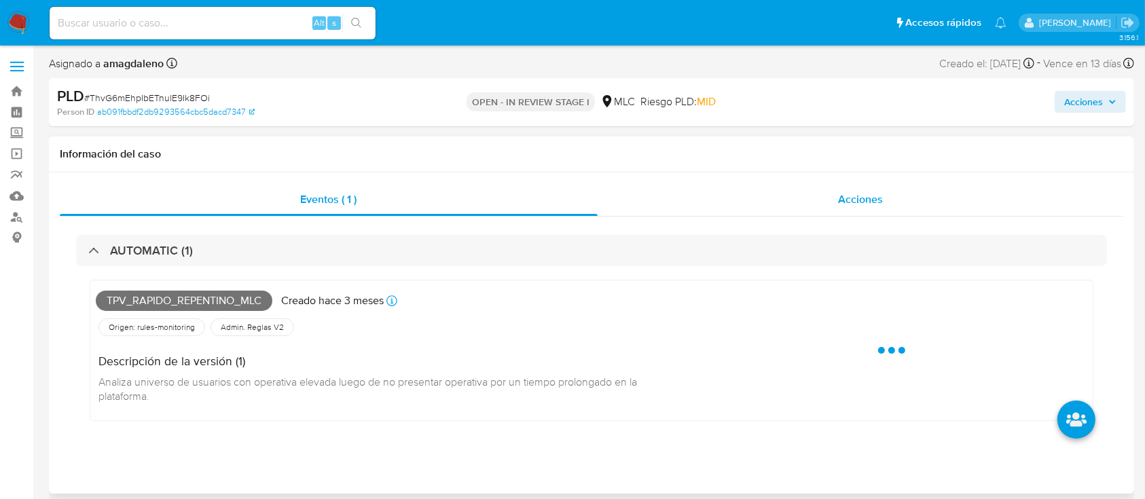
click at [678, 202] on div "Acciones" at bounding box center [860, 199] width 526 height 33
